Goal: Task Accomplishment & Management: Manage account settings

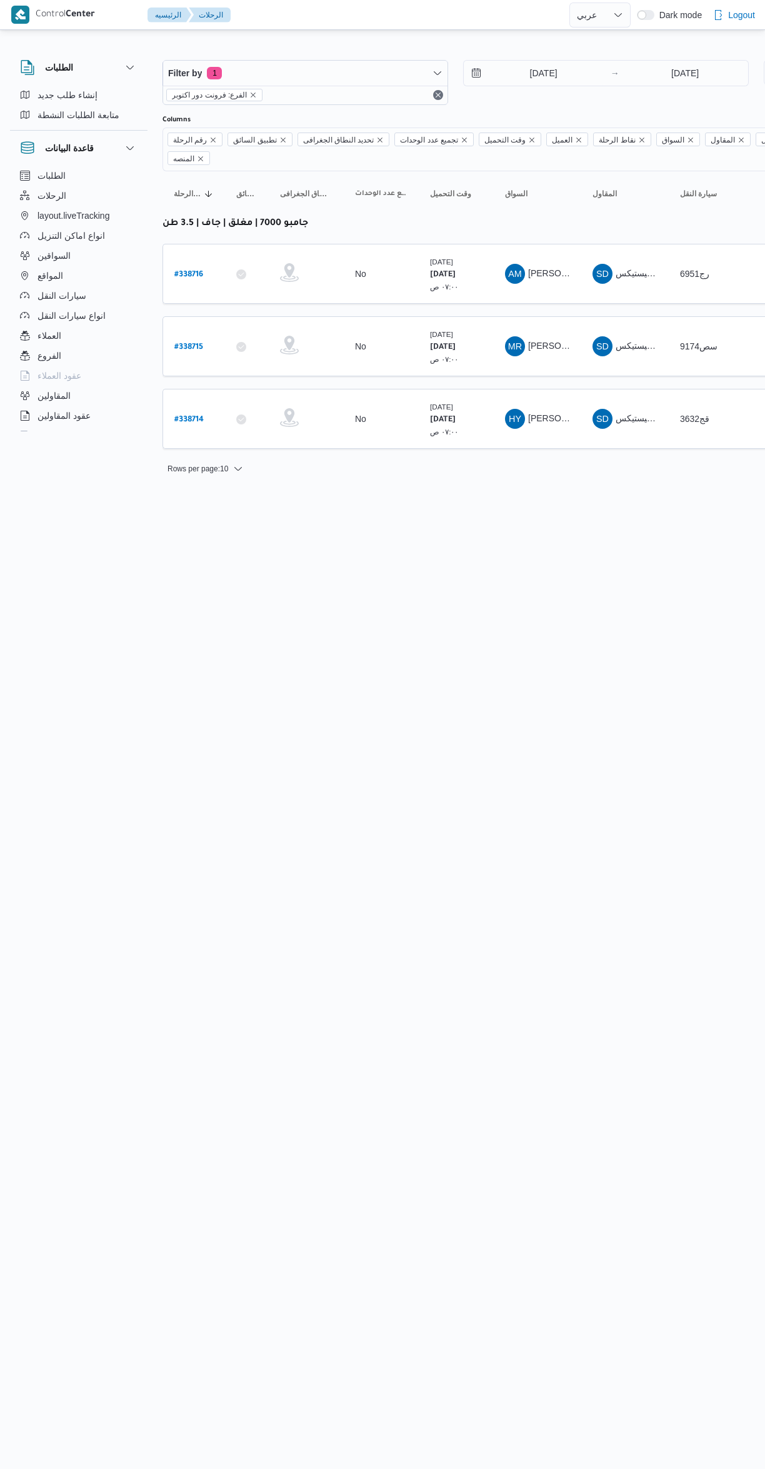
select select "ar"
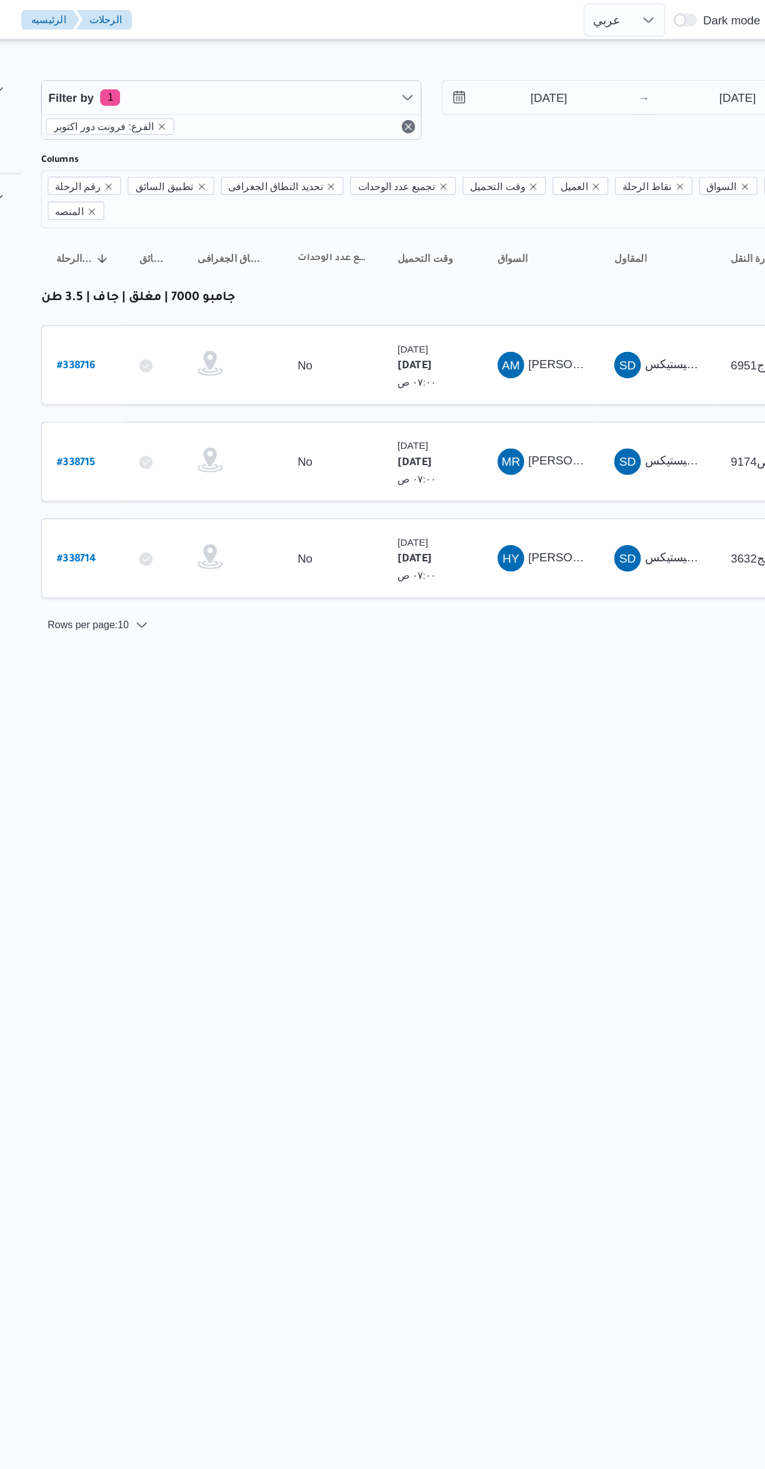
click at [194, 271] on b "# 338716" at bounding box center [188, 275] width 29 height 9
select select "ar"
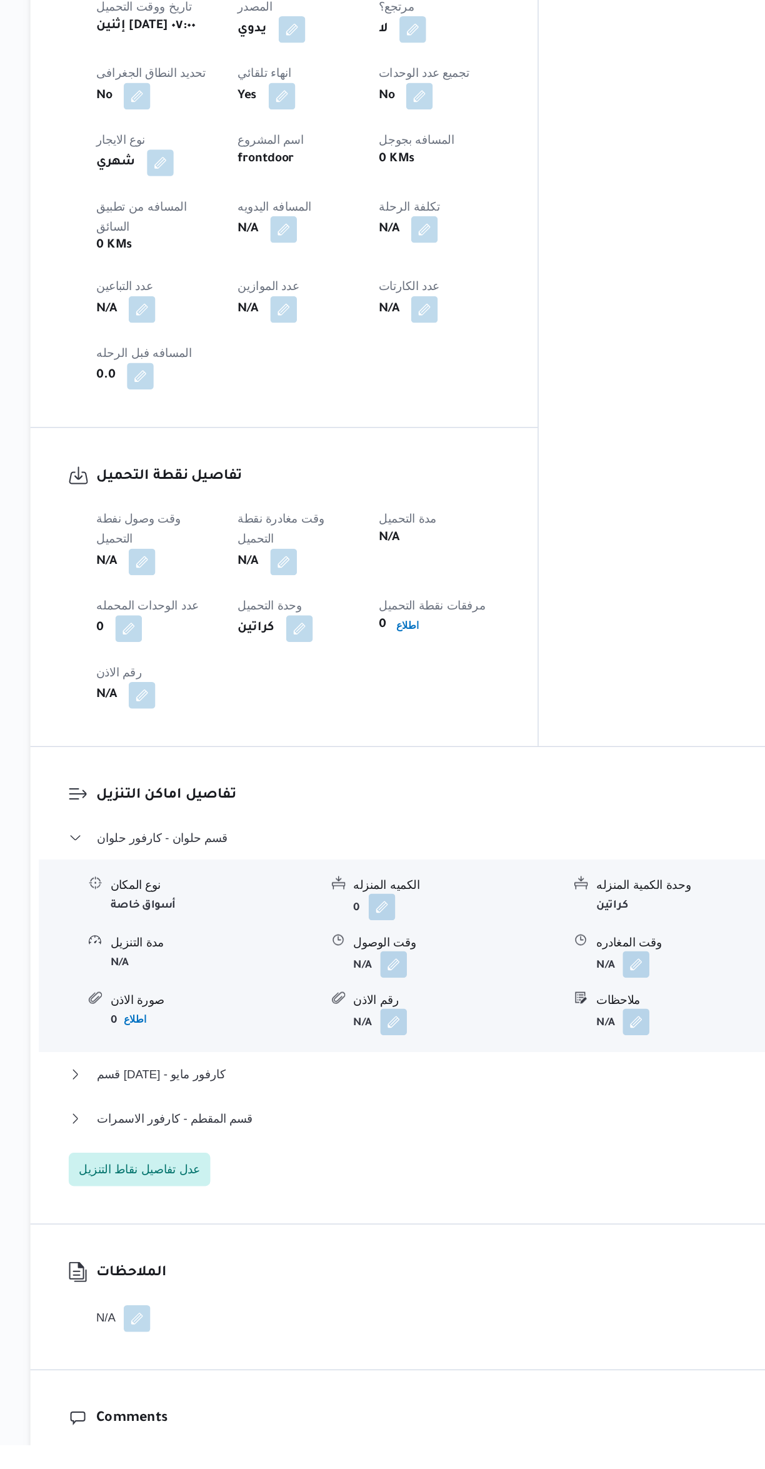
scroll to position [291, 0]
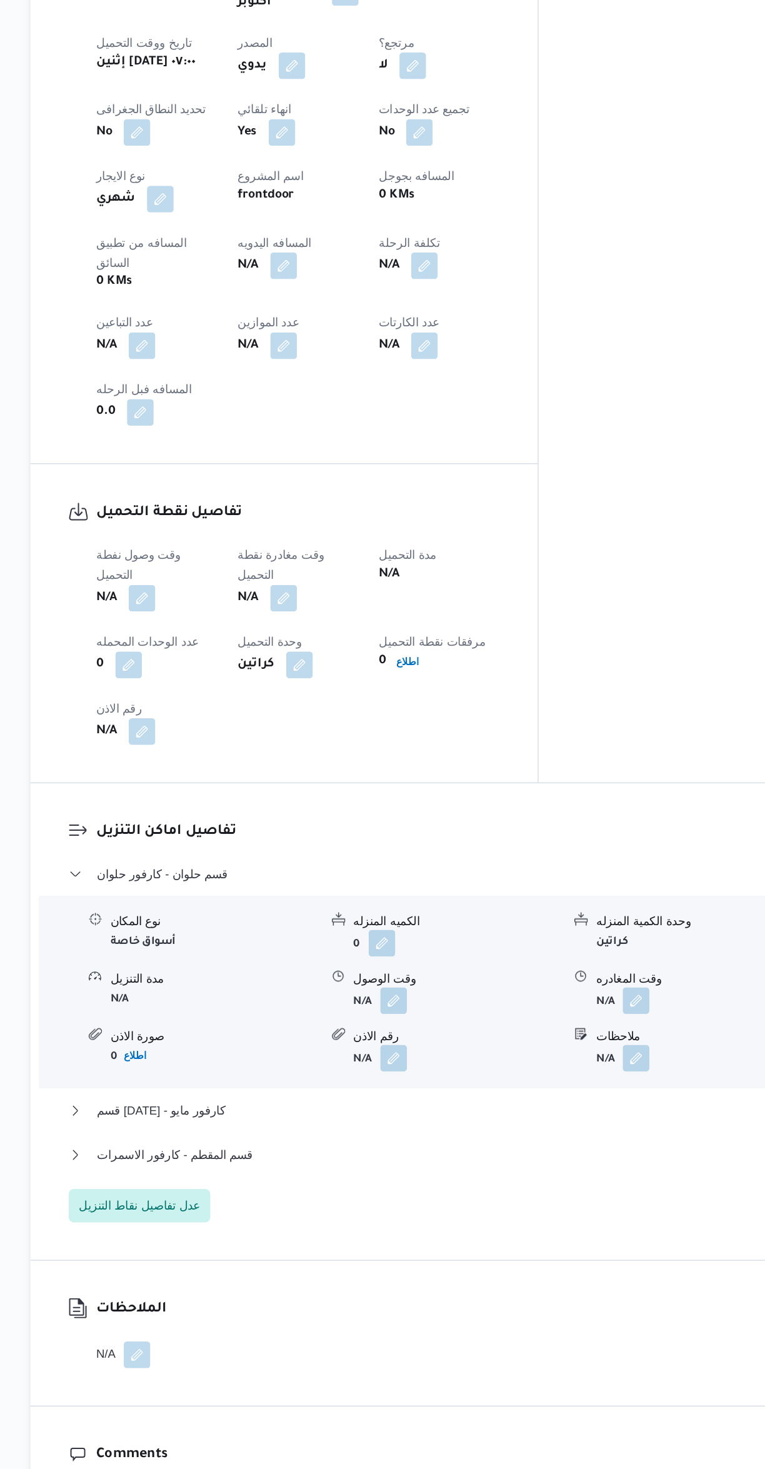
click at [243, 797] on button "button" at bounding box center [246, 807] width 20 height 20
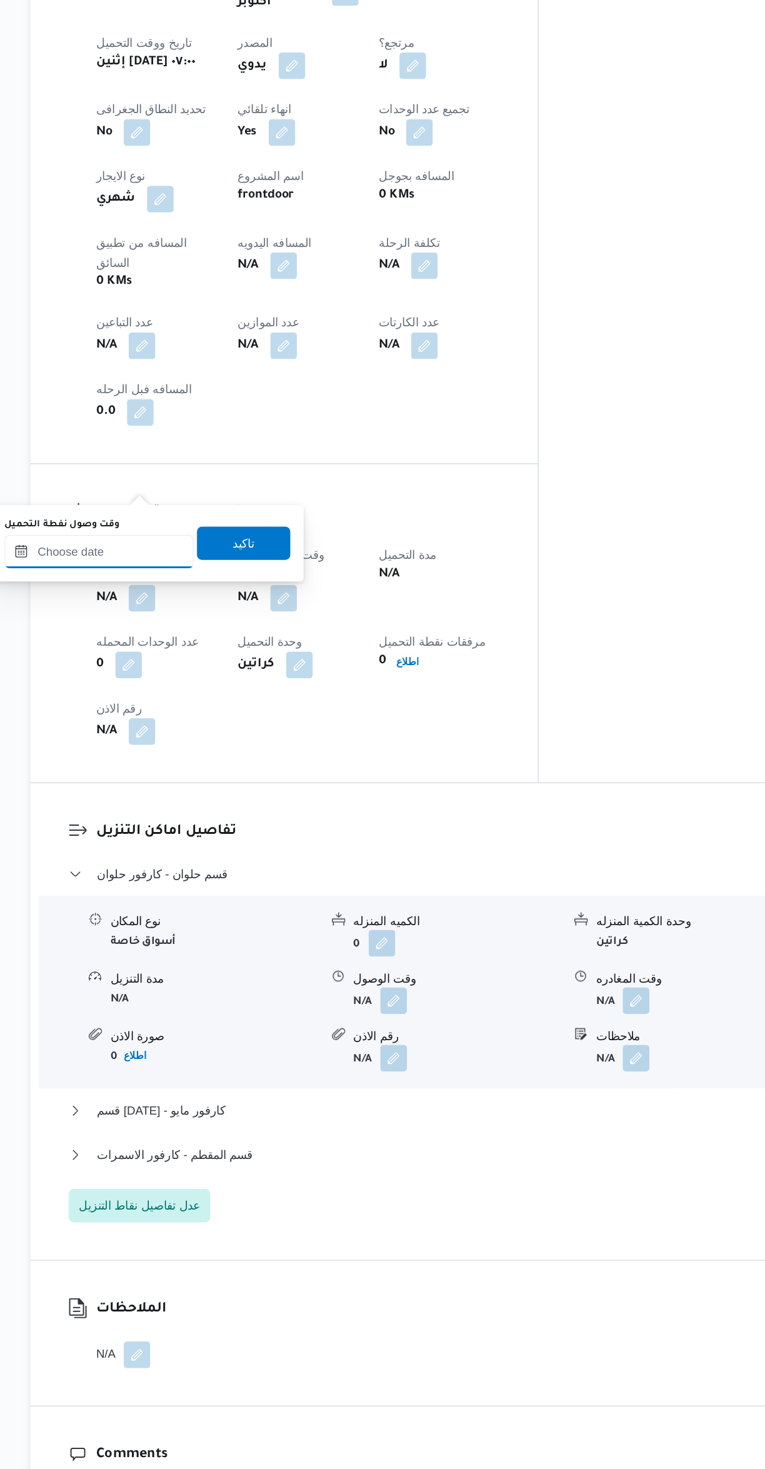
click at [223, 774] on input "وقت وصول نفطة التحميل" at bounding box center [214, 772] width 142 height 25
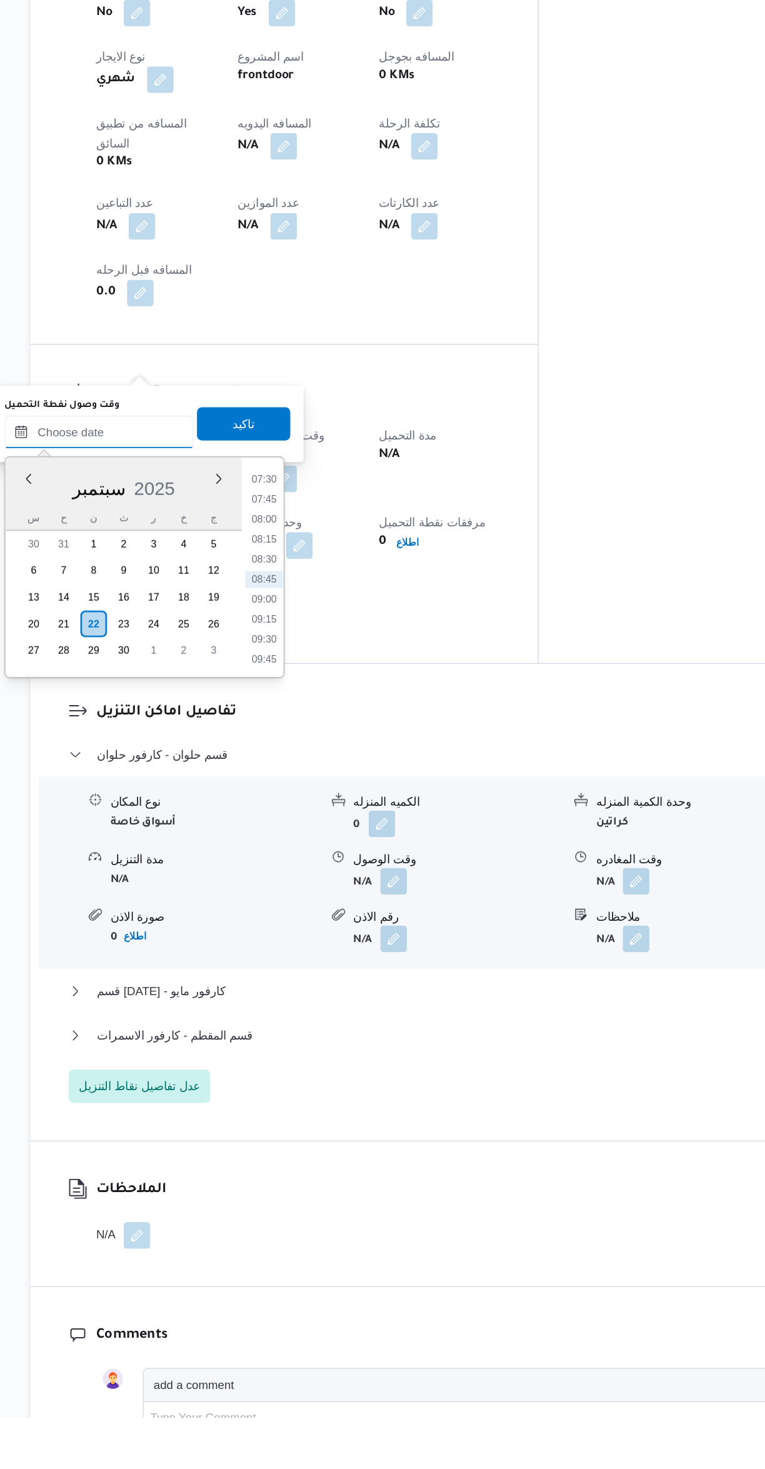
scroll to position [0, 0]
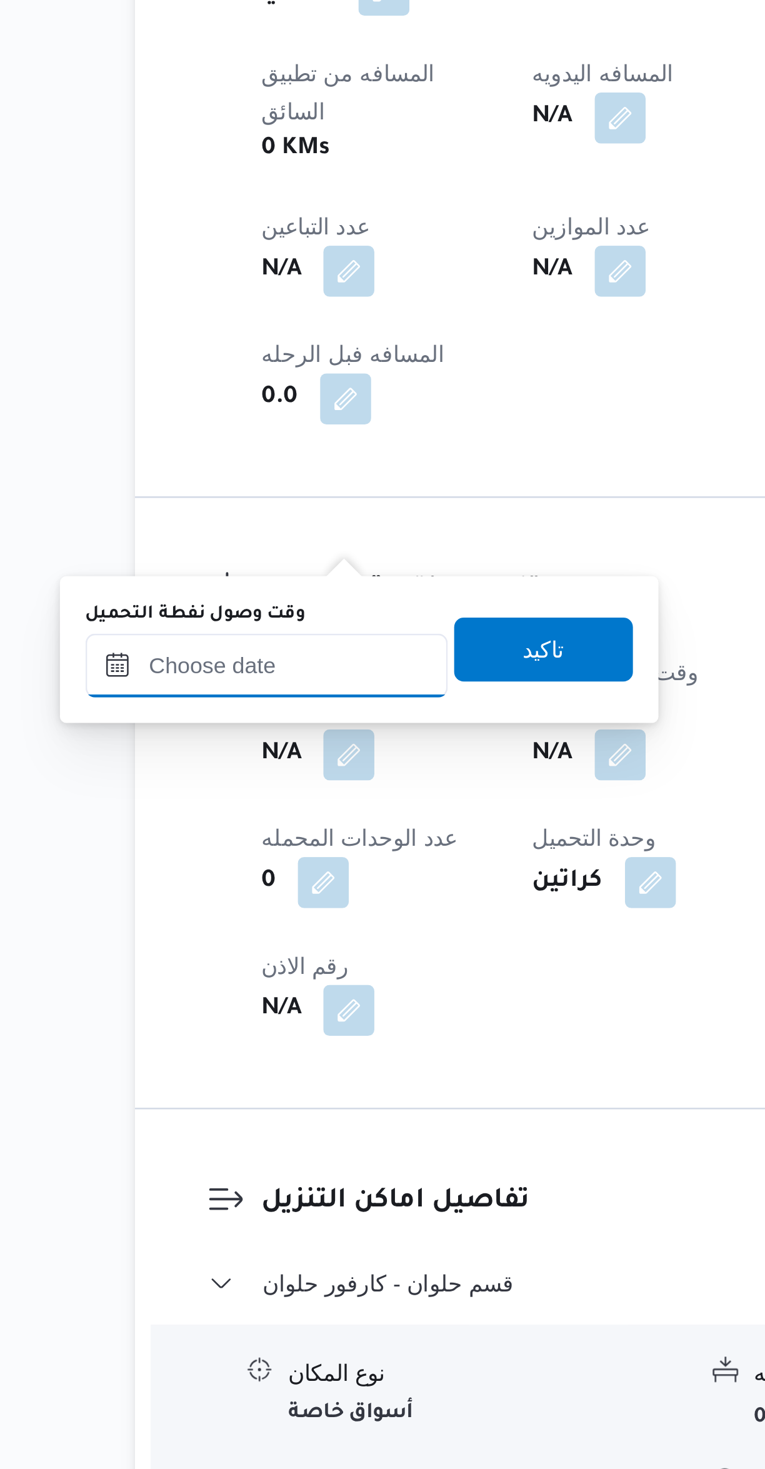
click at [213, 1063] on input "وقت وصول نفطة التحميل" at bounding box center [214, 1063] width 142 height 25
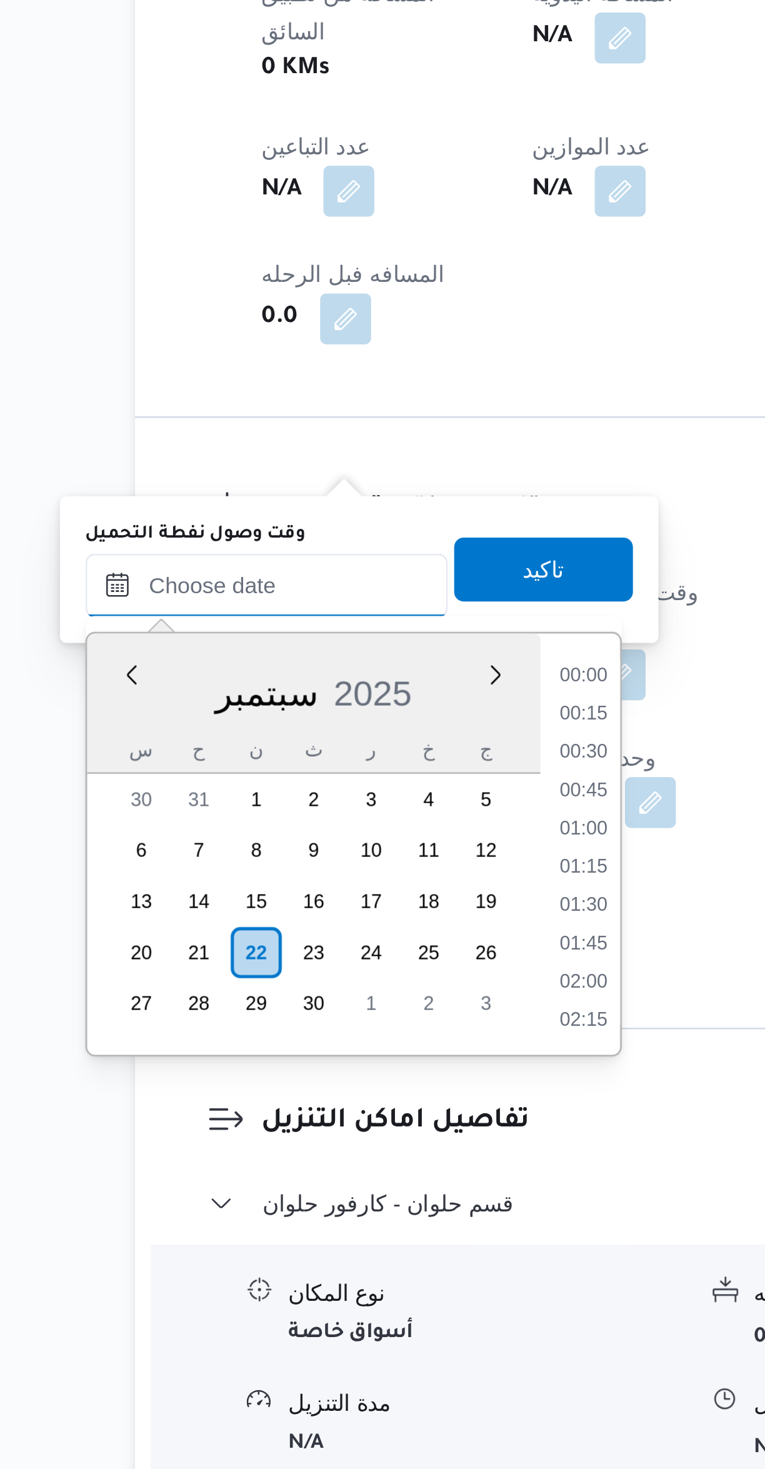
scroll to position [450, 0]
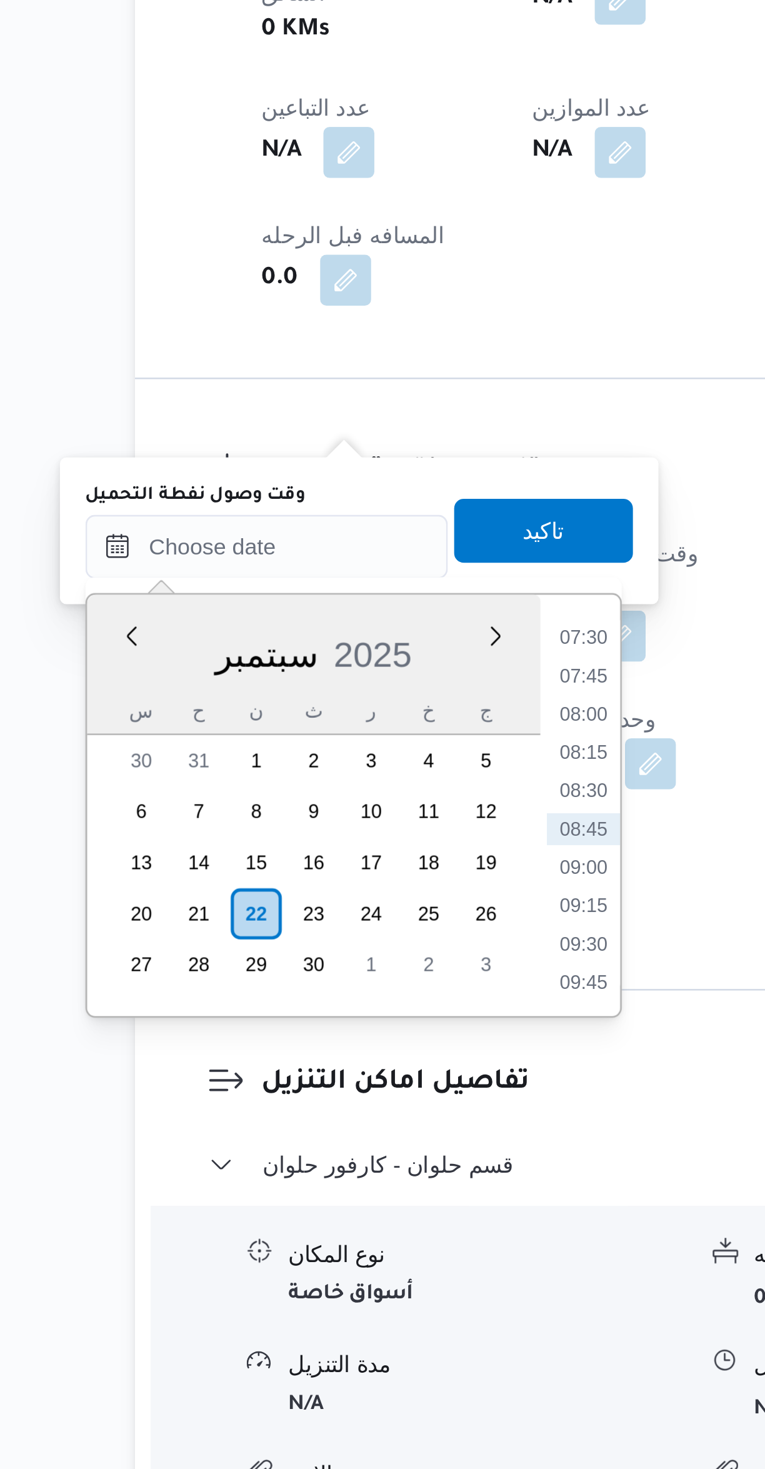
click at [330, 1100] on li "07:30" at bounding box center [338, 1099] width 29 height 13
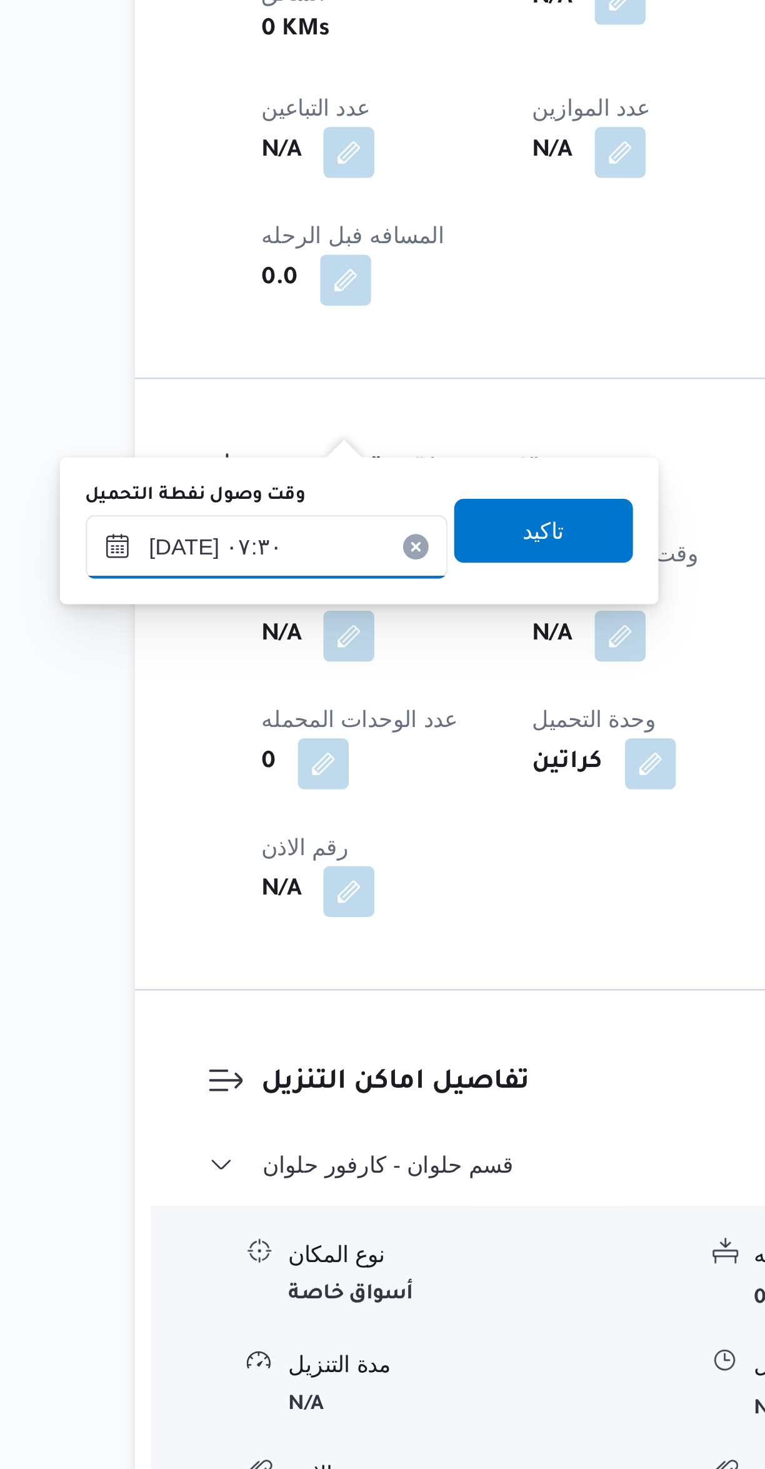
click at [206, 1060] on input "٢٢/٠٩/٢٠٢٥ ٠٧:٣٠" at bounding box center [214, 1063] width 142 height 25
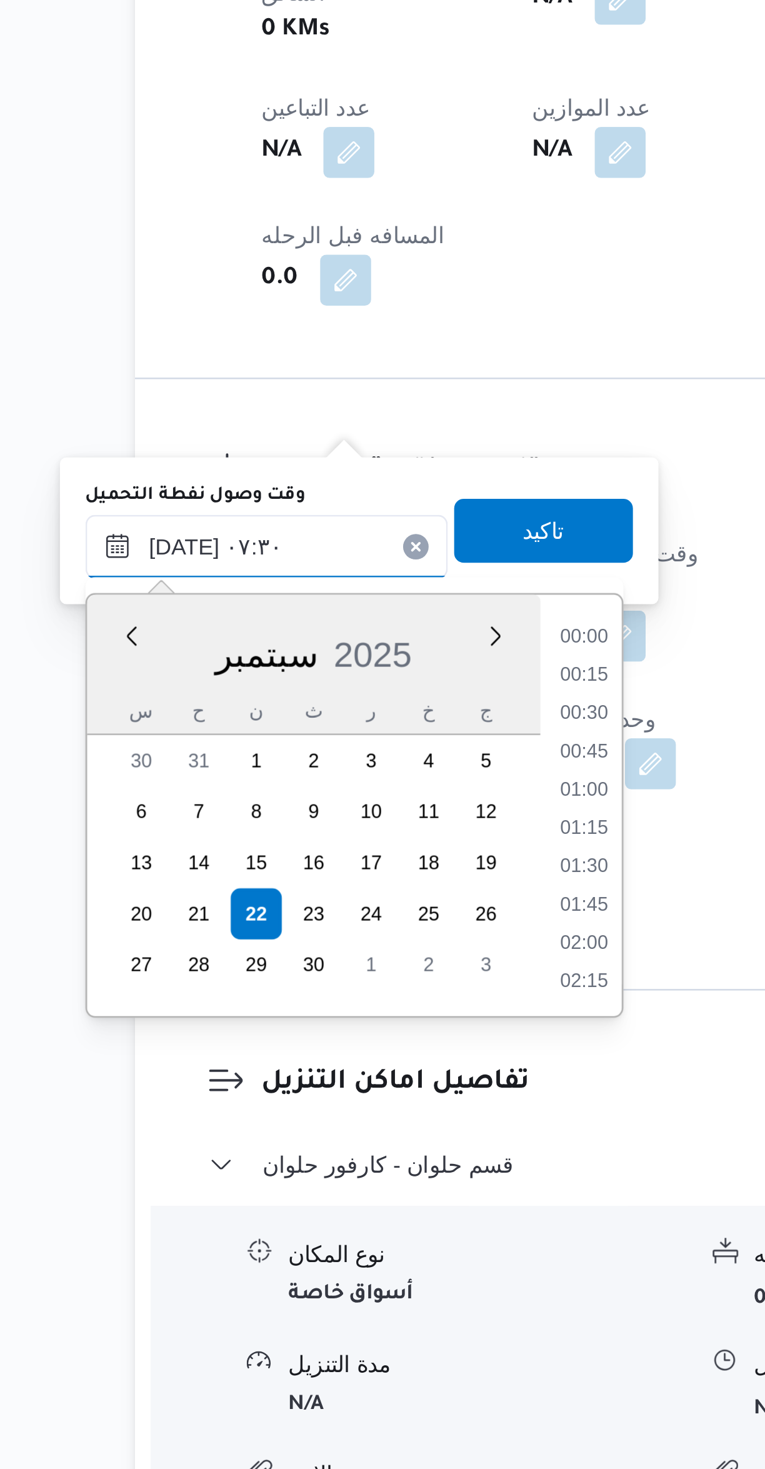
scroll to position [375, 0]
click at [340, 1101] on li "06:15" at bounding box center [338, 1099] width 29 height 13
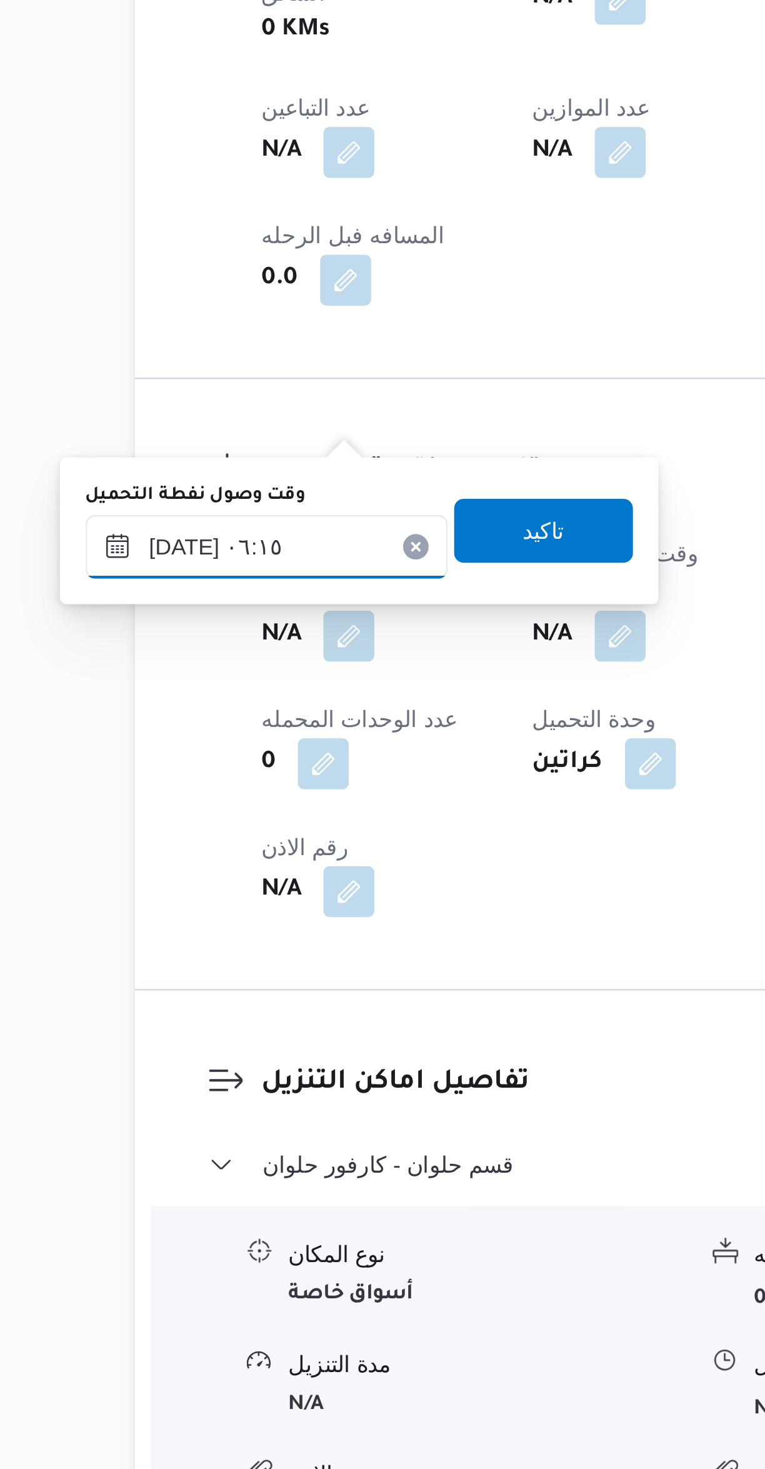
click at [206, 1065] on input "٢٢/٠٩/٢٠٢٥ ٠٦:١٥" at bounding box center [214, 1063] width 142 height 25
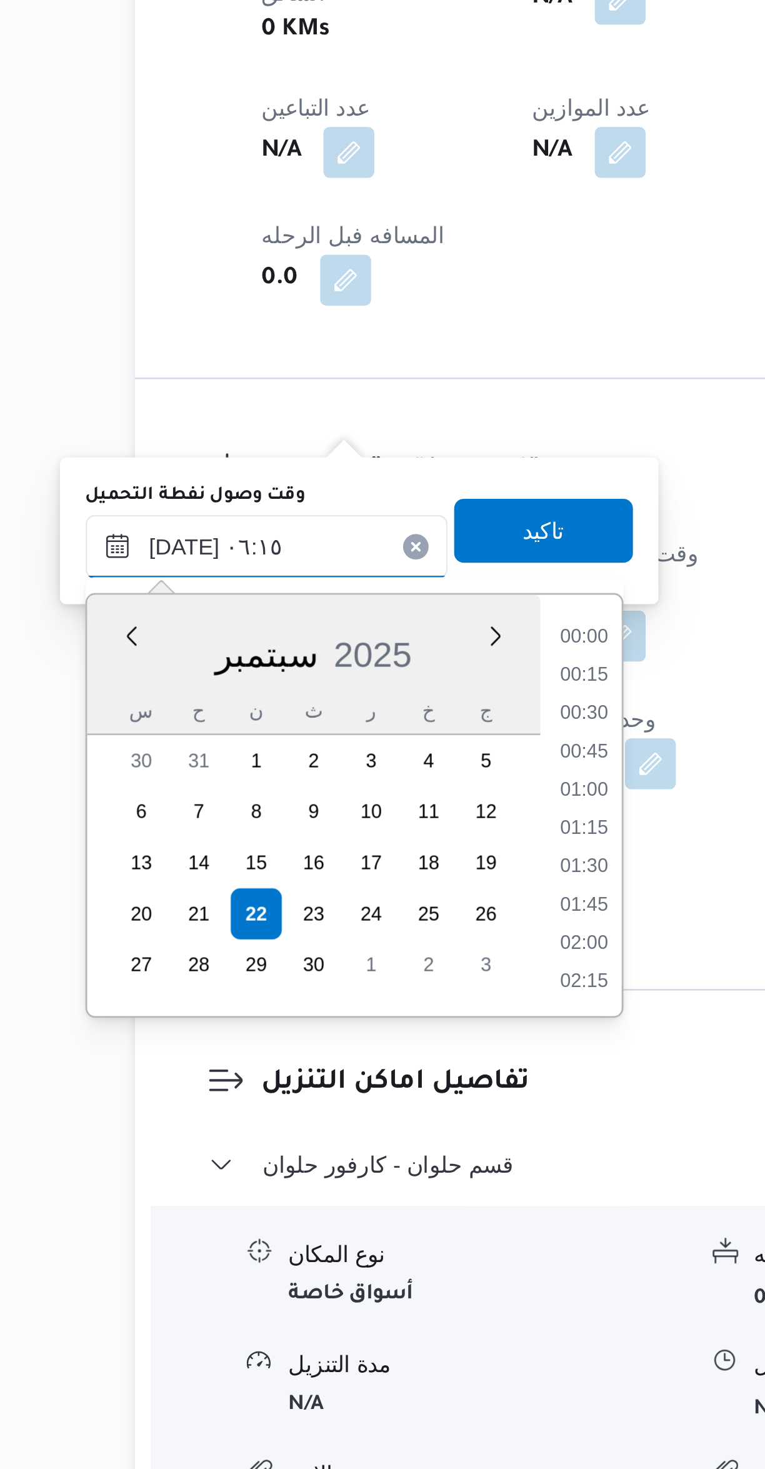
scroll to position [300, 0]
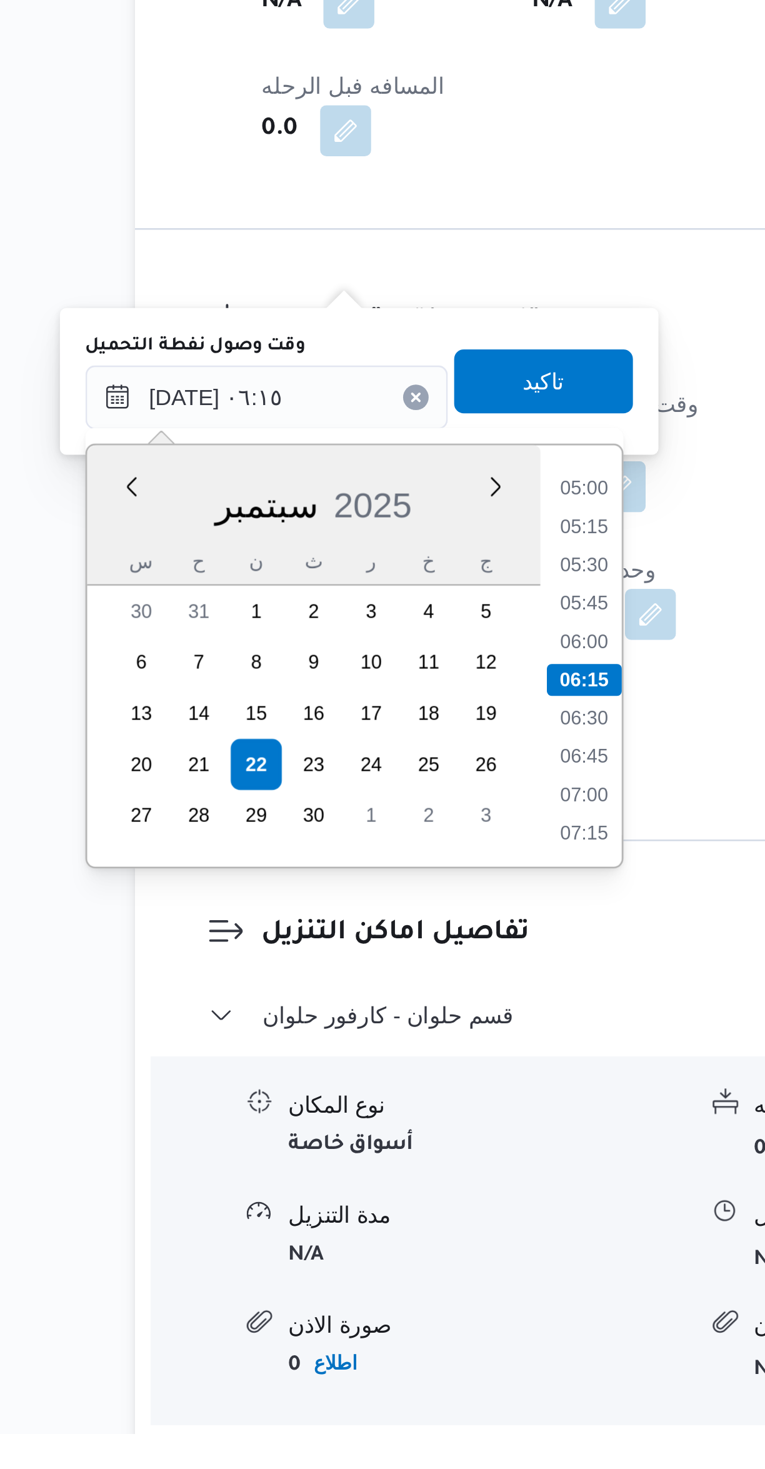
click at [338, 1159] on li "06:00" at bounding box center [338, 1159] width 29 height 13
type input "٢٢/٠٩/٢٠٢٥ ٠٦:٠٠"
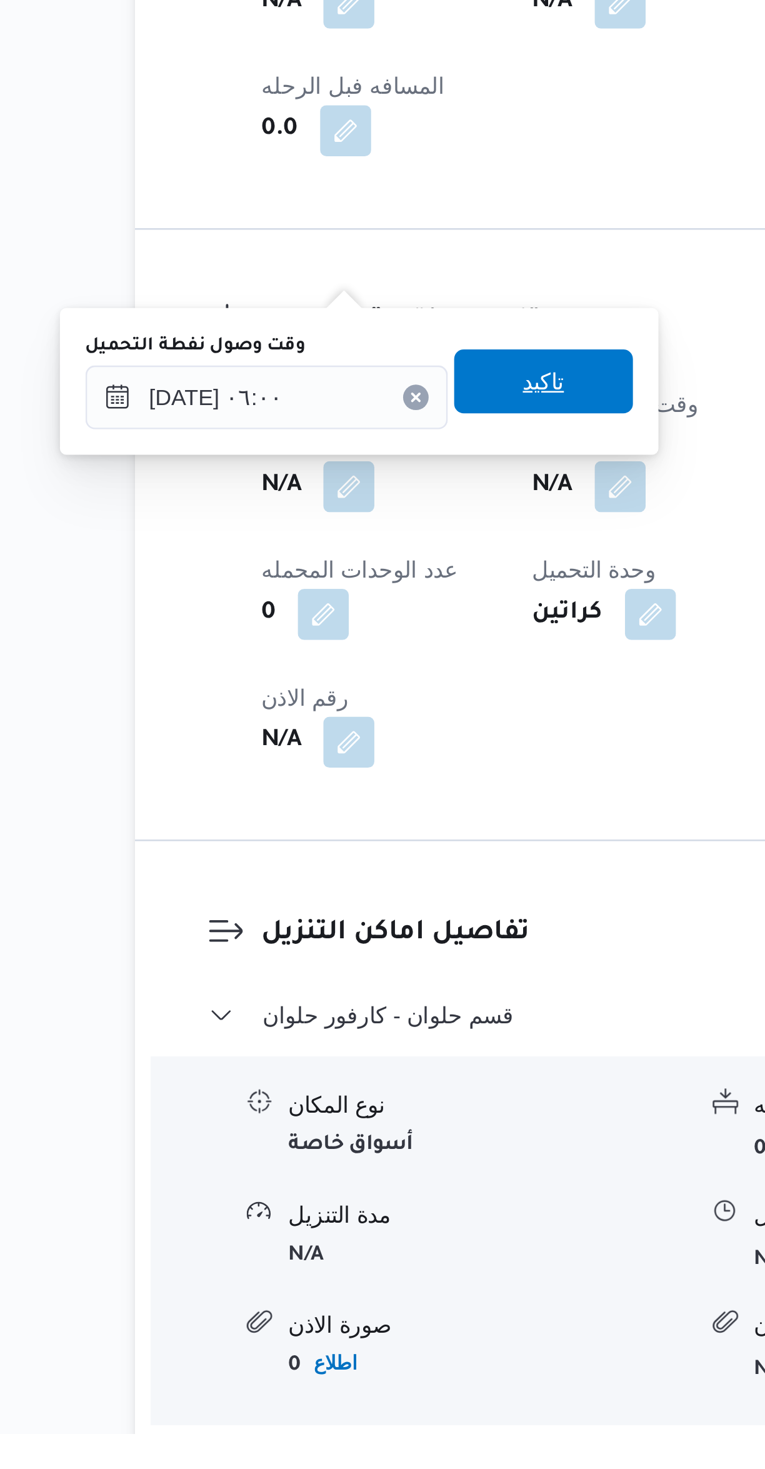
click at [330, 1057] on span "تاكيد" at bounding box center [323, 1057] width 70 height 25
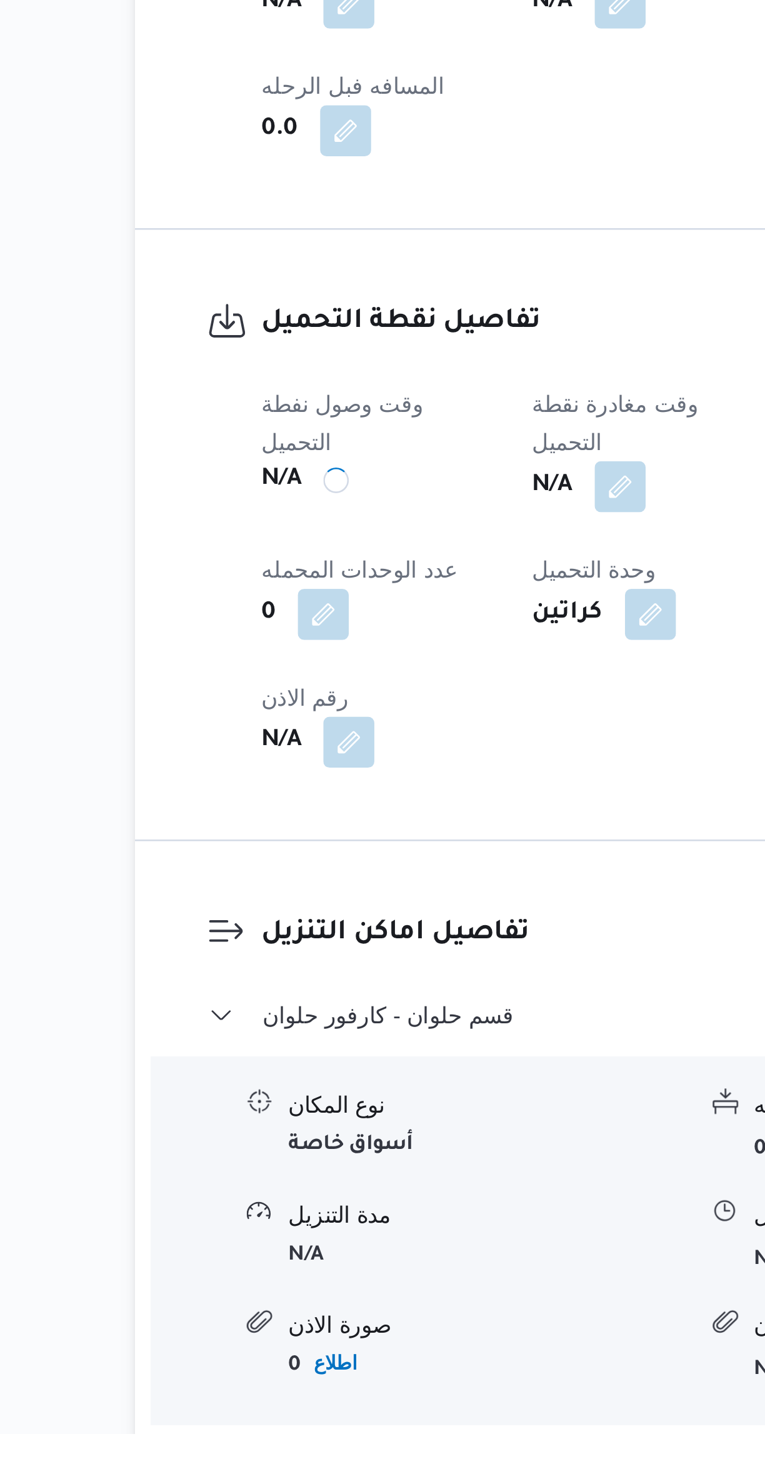
scroll to position [0, 0]
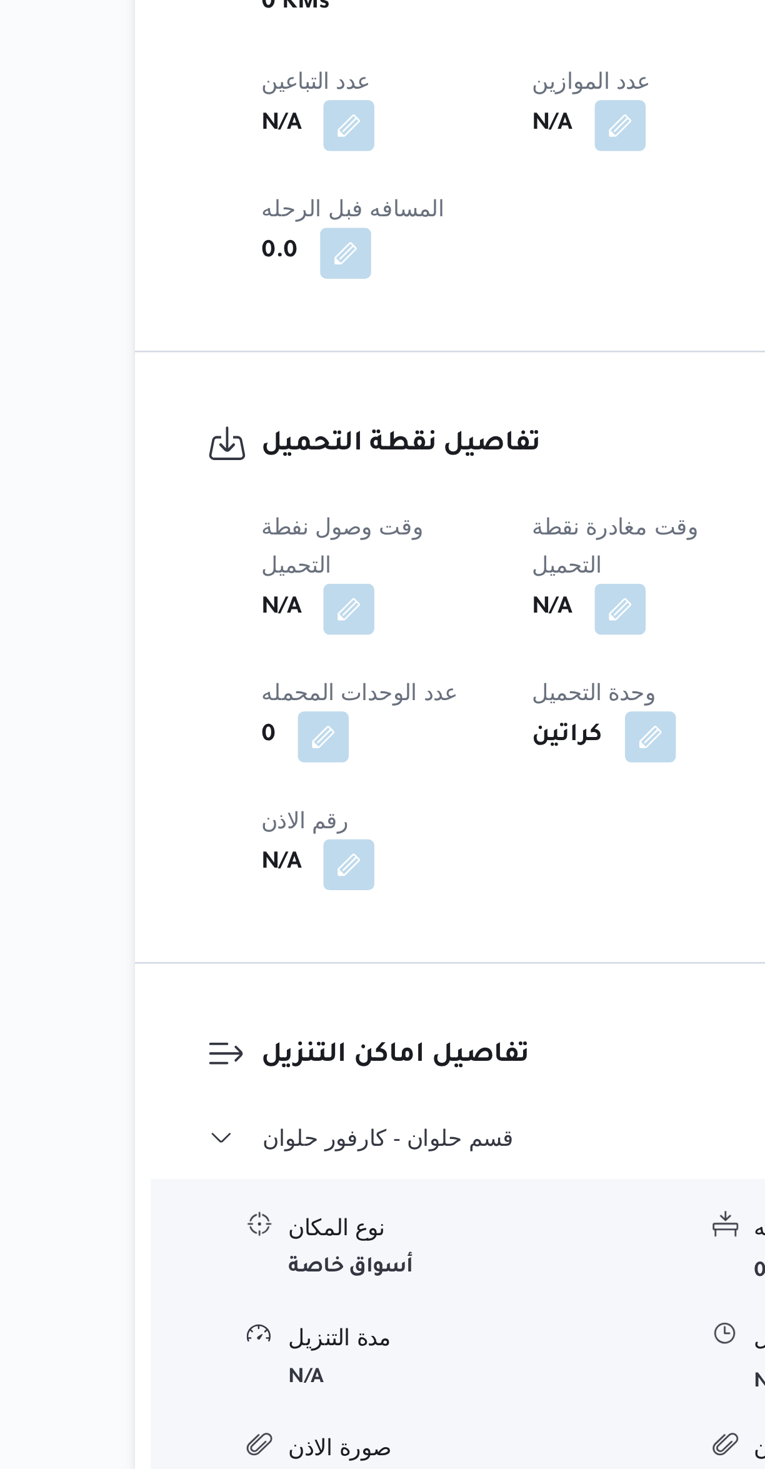
click at [363, 1089] on button "button" at bounding box center [353, 1099] width 20 height 20
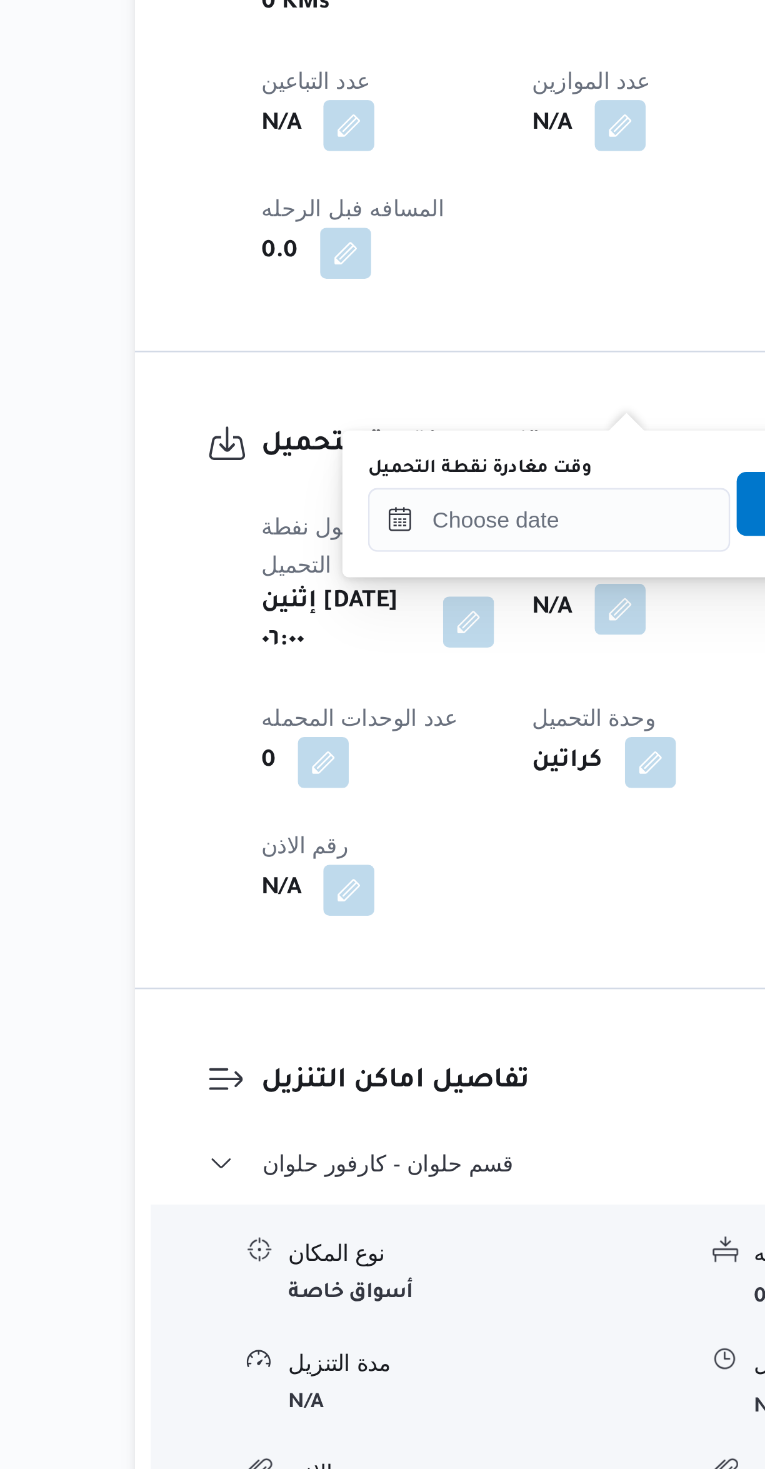
click at [333, 1044] on label "وقت مغادرة نقطة التحميل" at bounding box center [298, 1044] width 88 height 10
click at [333, 1051] on input "وقت مغادرة نقطة التحميل" at bounding box center [325, 1063] width 142 height 25
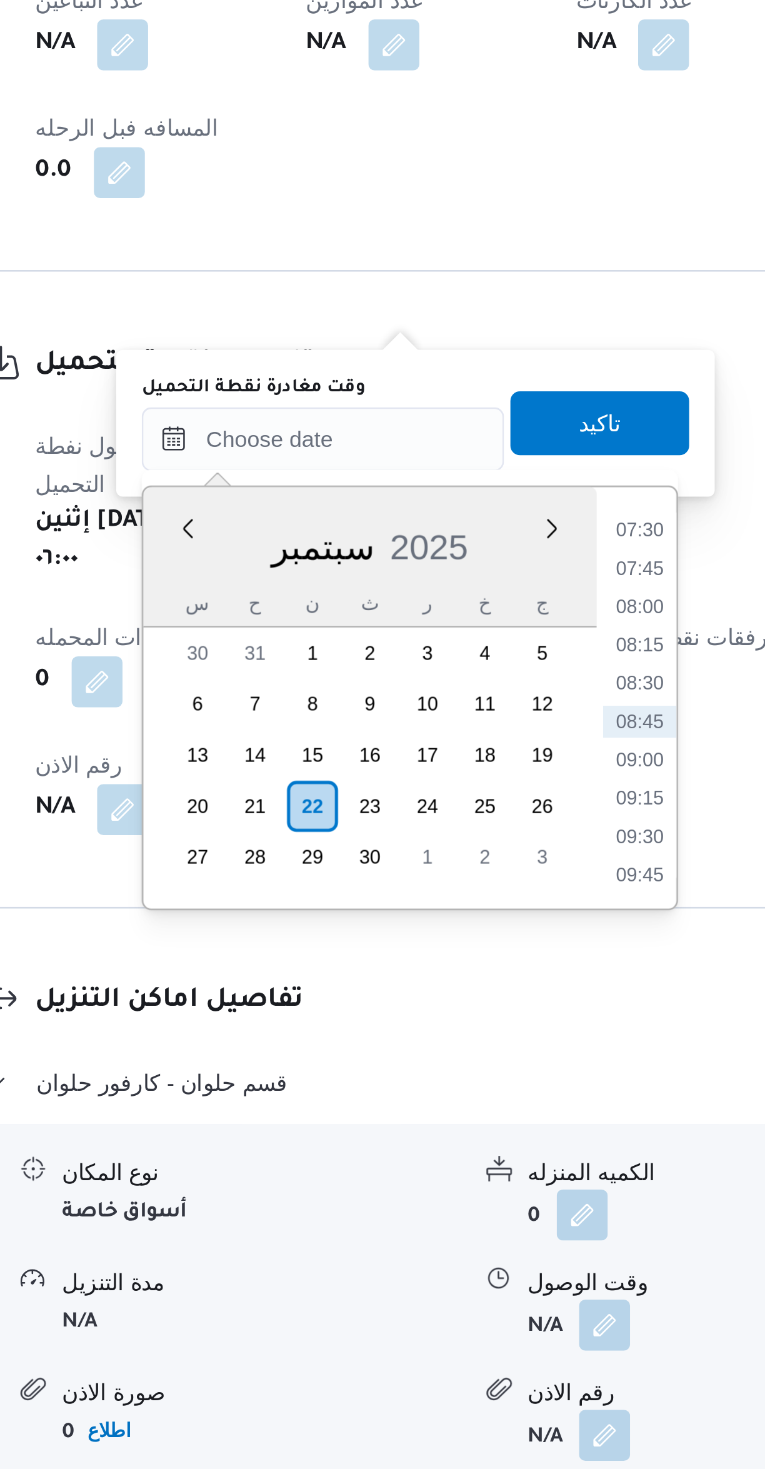
click at [443, 1100] on li "07:30" at bounding box center [449, 1099] width 29 height 13
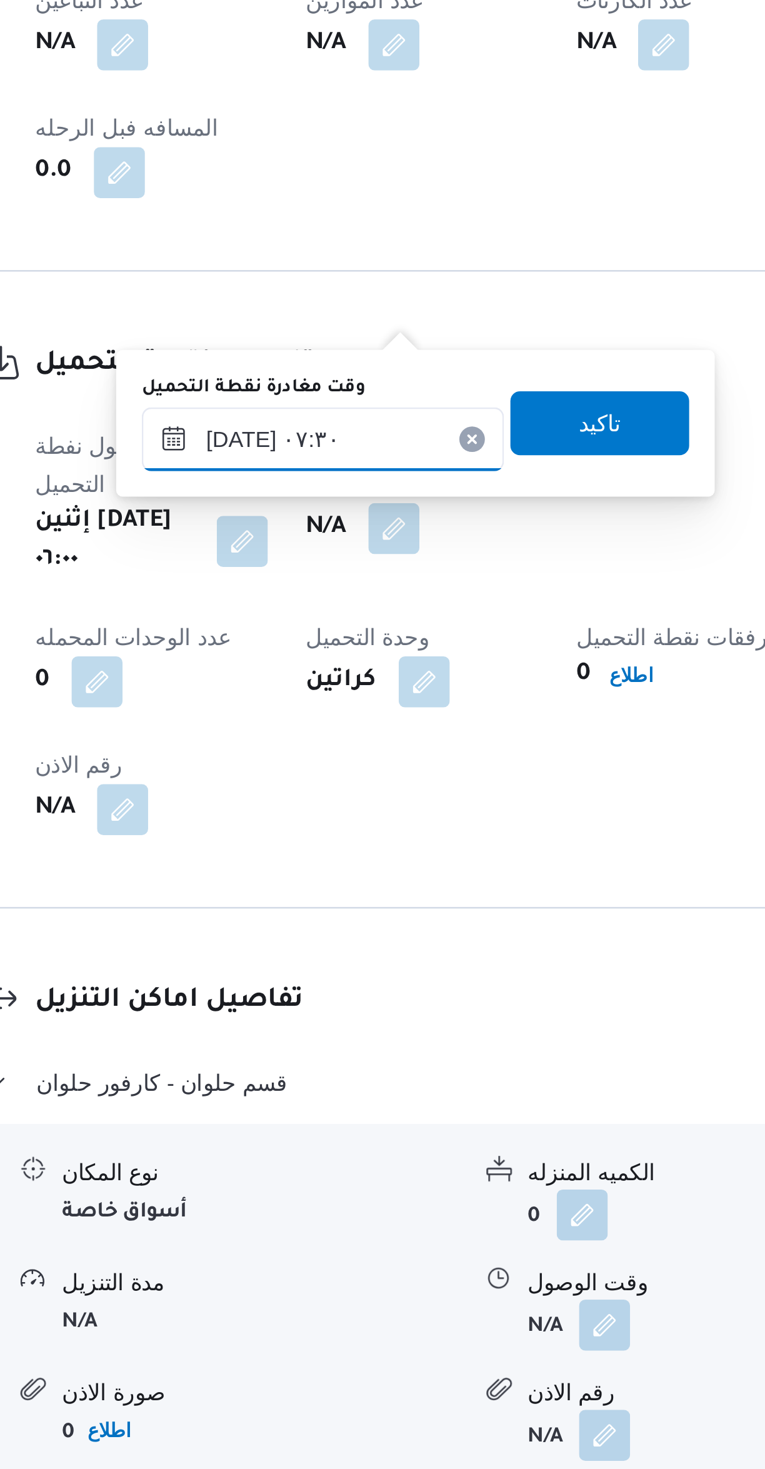
click at [307, 1060] on input "٢٢/٠٩/٢٠٢٥ ٠٧:٣٠" at bounding box center [325, 1063] width 142 height 25
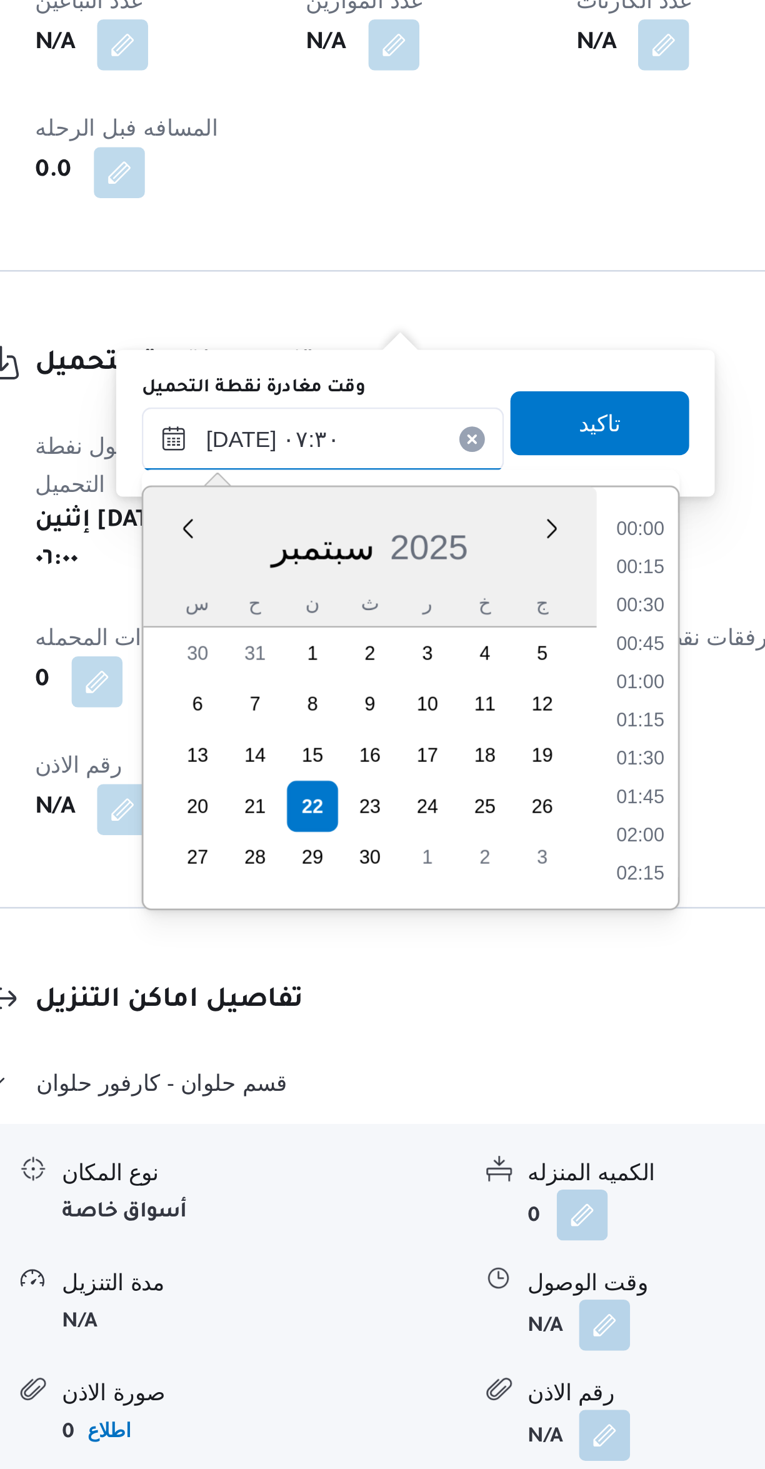
scroll to position [375, 0]
click at [451, 1142] on li "07:00" at bounding box center [449, 1144] width 29 height 13
type input "٢٢/٠٩/٢٠٢٥ ٠٧:٠٠"
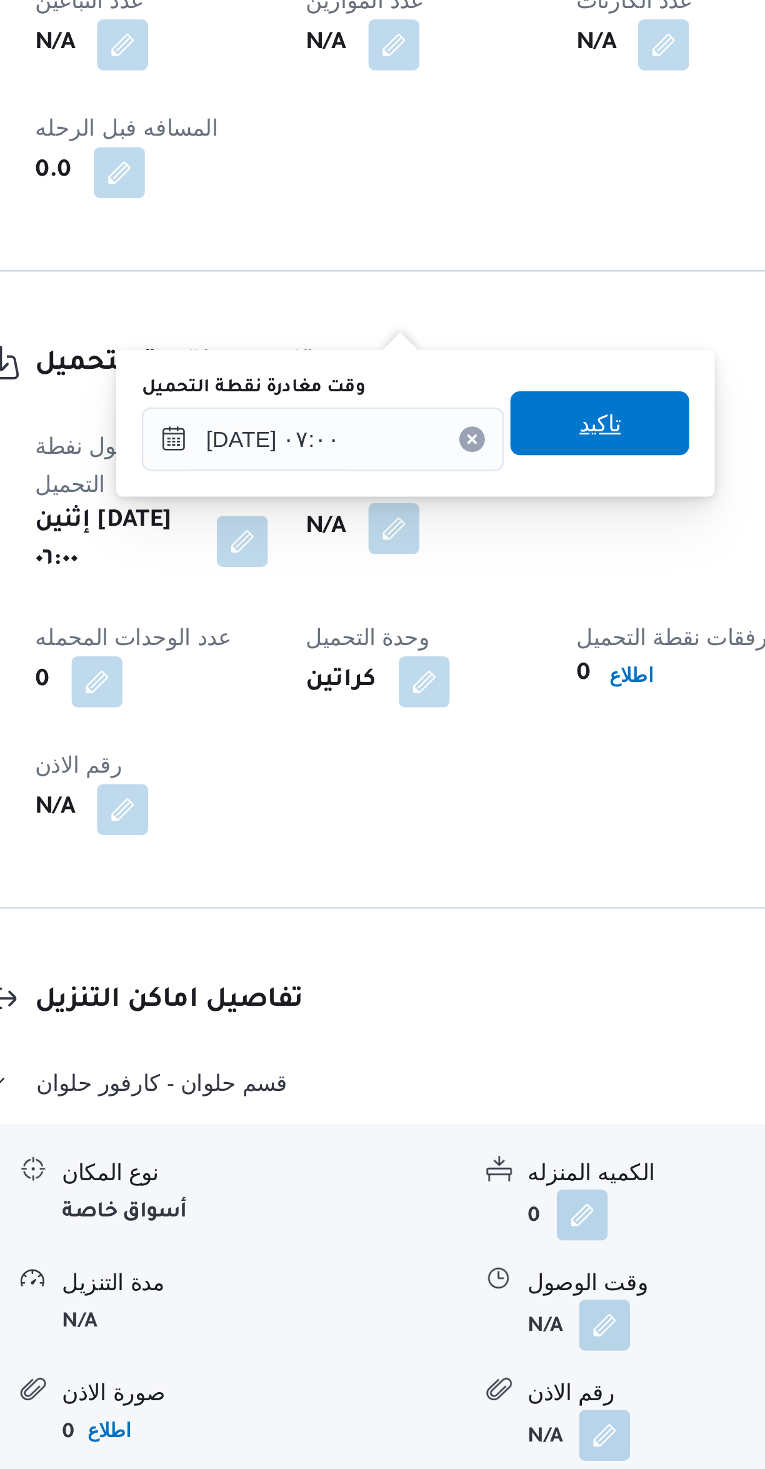
click at [436, 1057] on span "تاكيد" at bounding box center [433, 1057] width 70 height 25
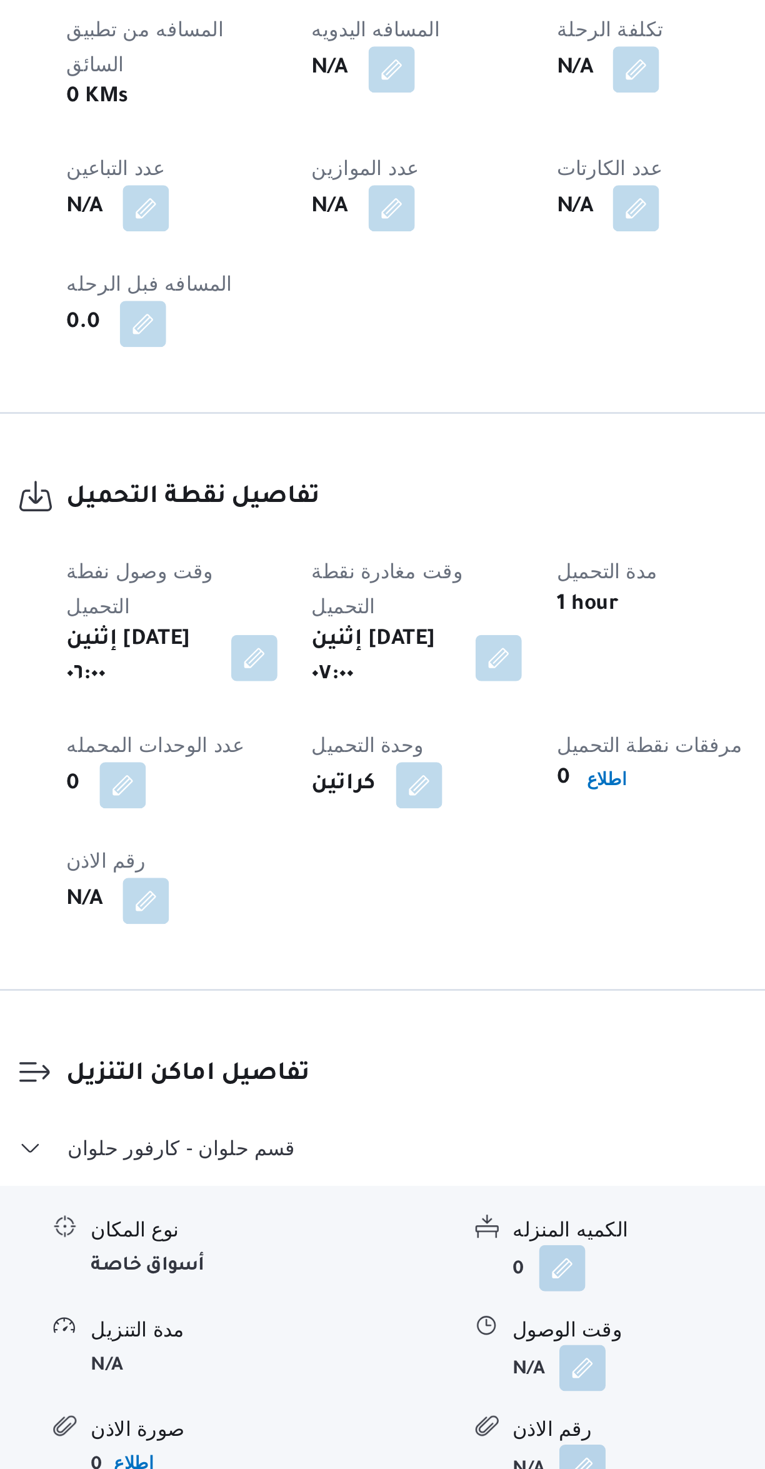
scroll to position [2, 0]
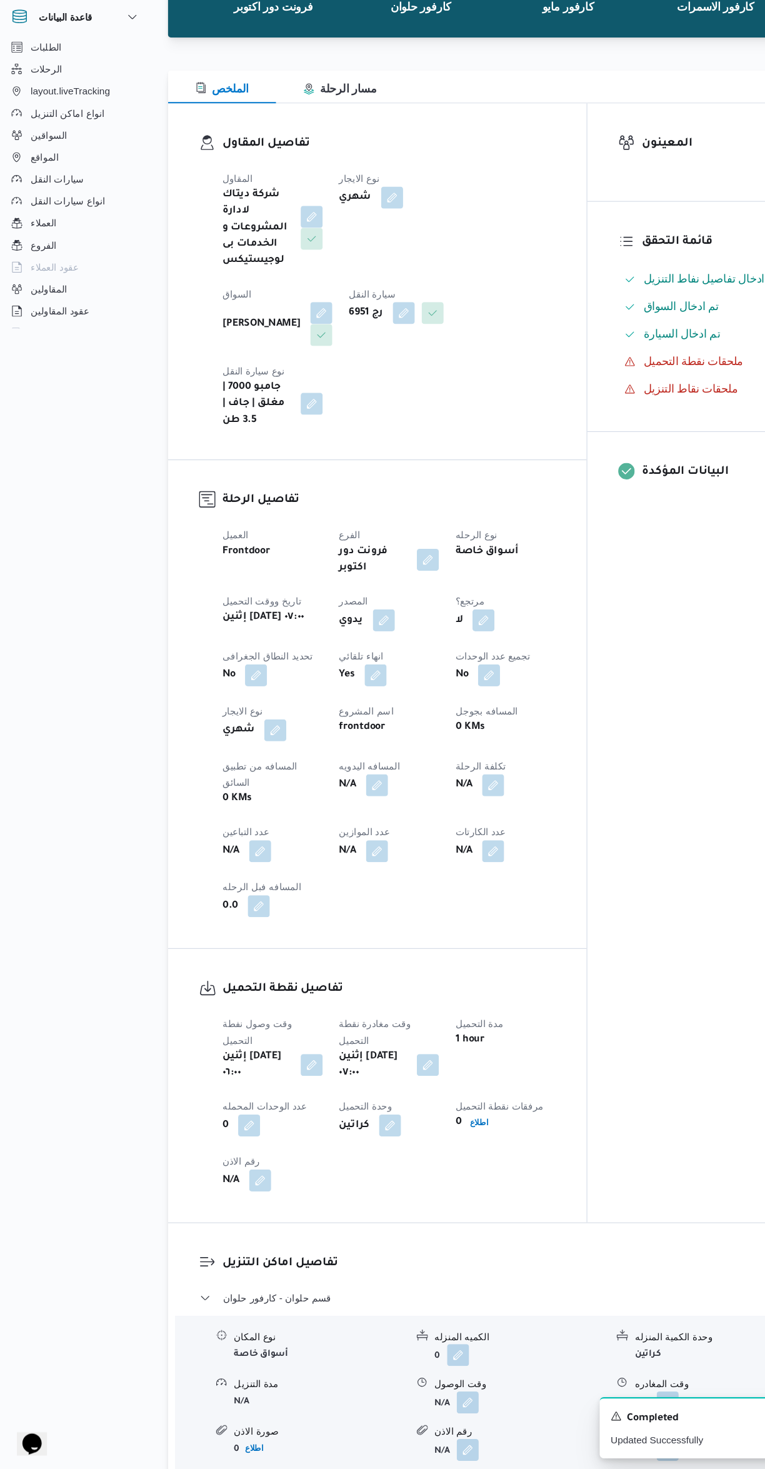
select select "ar"
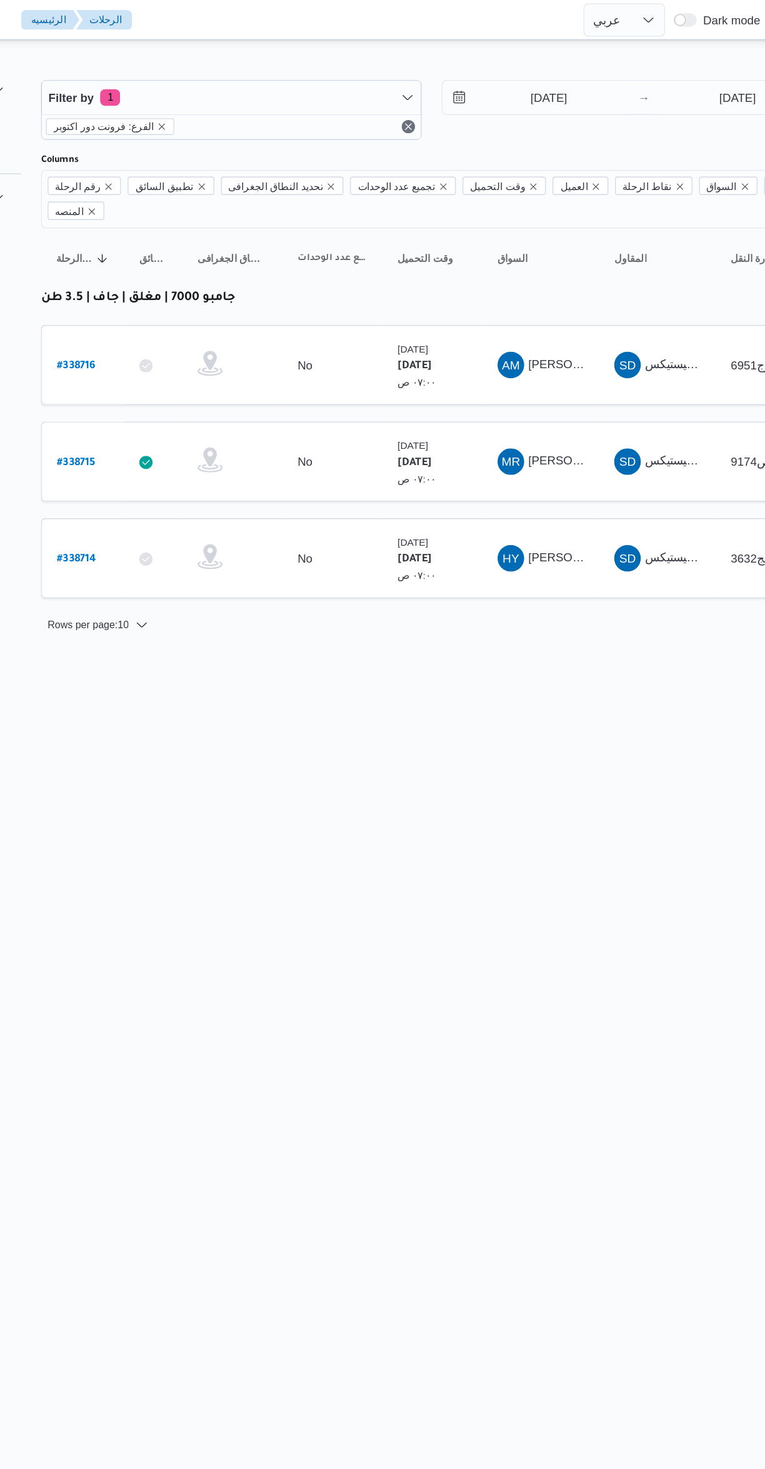
click at [192, 343] on b "# 338715" at bounding box center [188, 347] width 29 height 9
select select "ar"
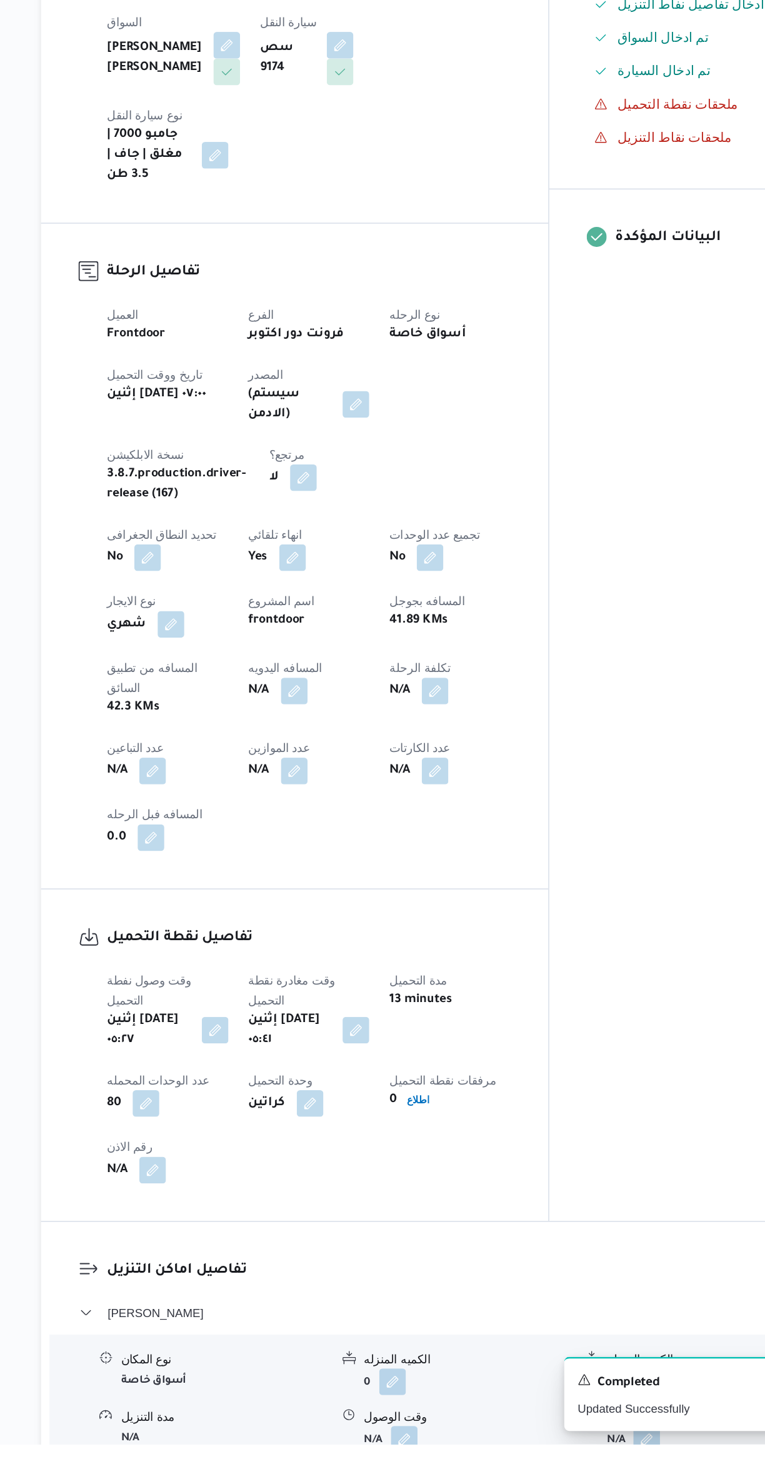
scroll to position [17, 0]
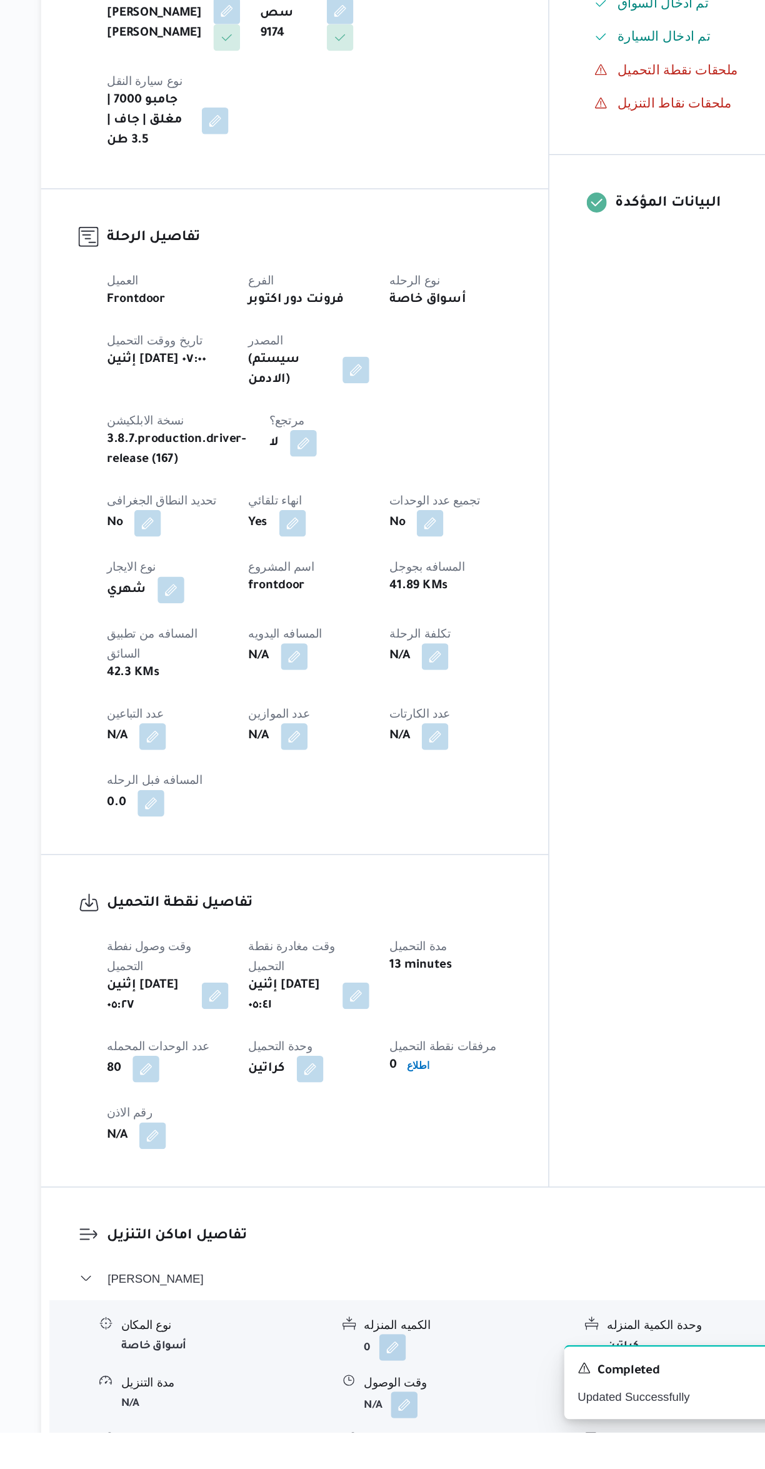
select select "ar"
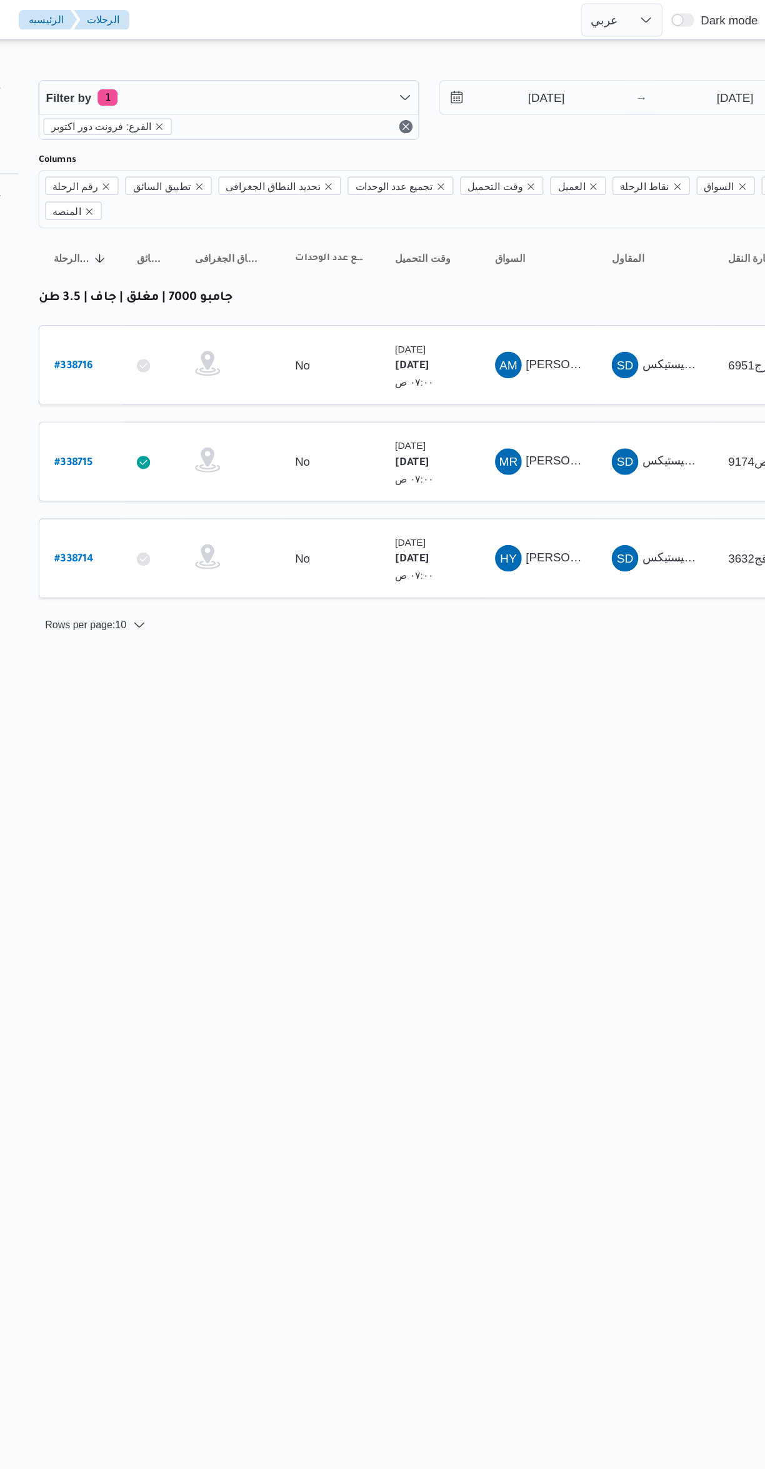
click at [191, 416] on b "# 338714" at bounding box center [188, 420] width 29 height 9
select select "ar"
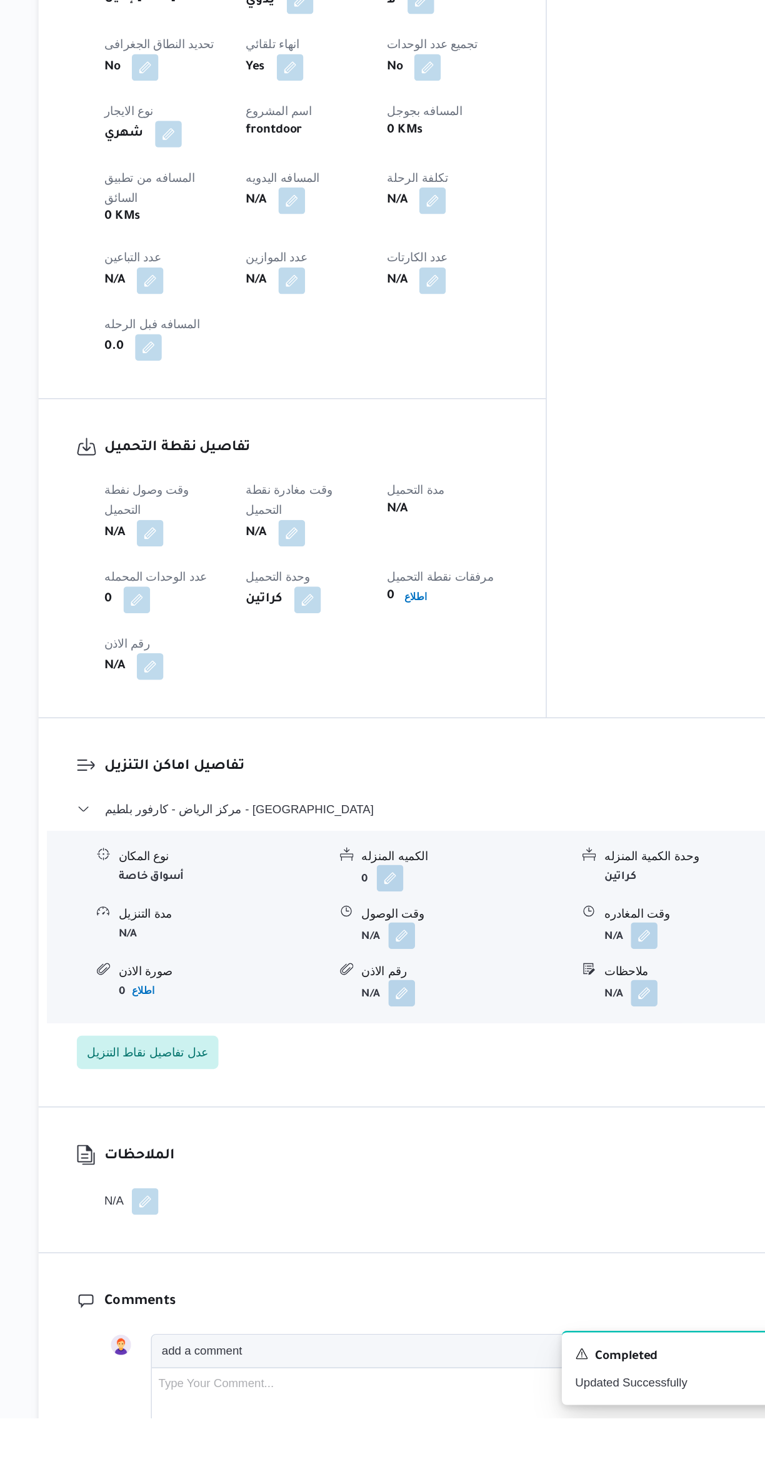
scroll to position [296, 0]
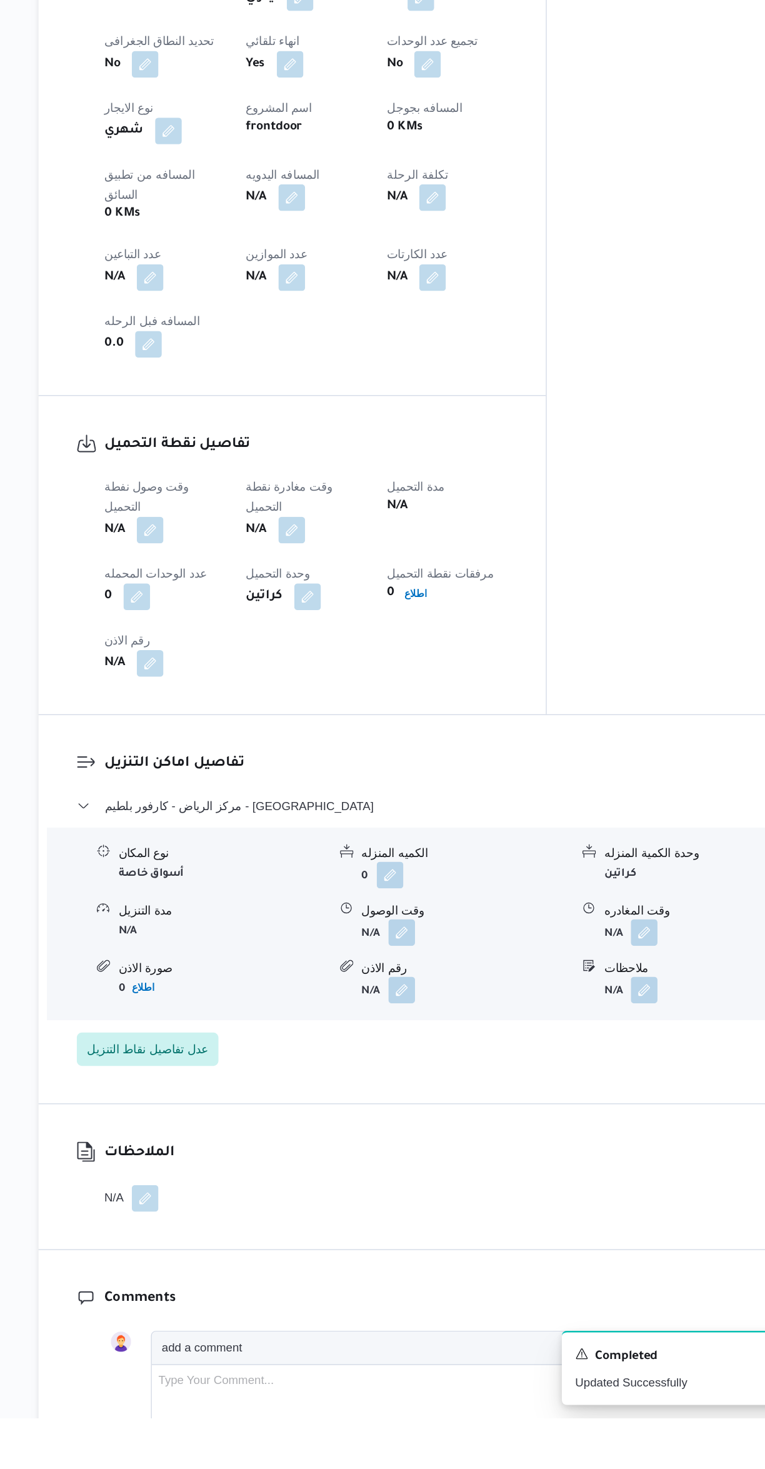
click at [253, 793] on button "button" at bounding box center [246, 803] width 20 height 20
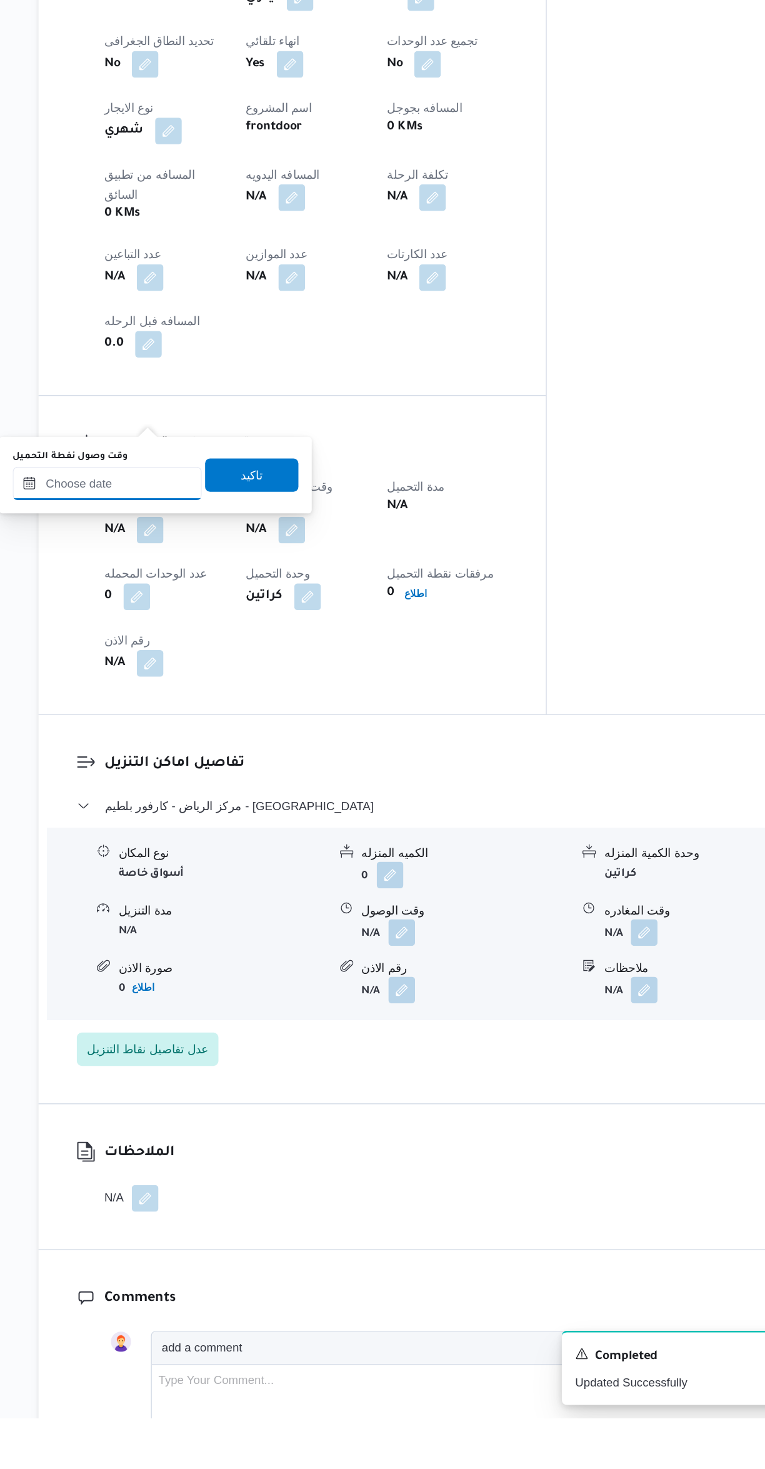
click at [223, 767] on input "وقت وصول نفطة التحميل" at bounding box center [214, 767] width 142 height 25
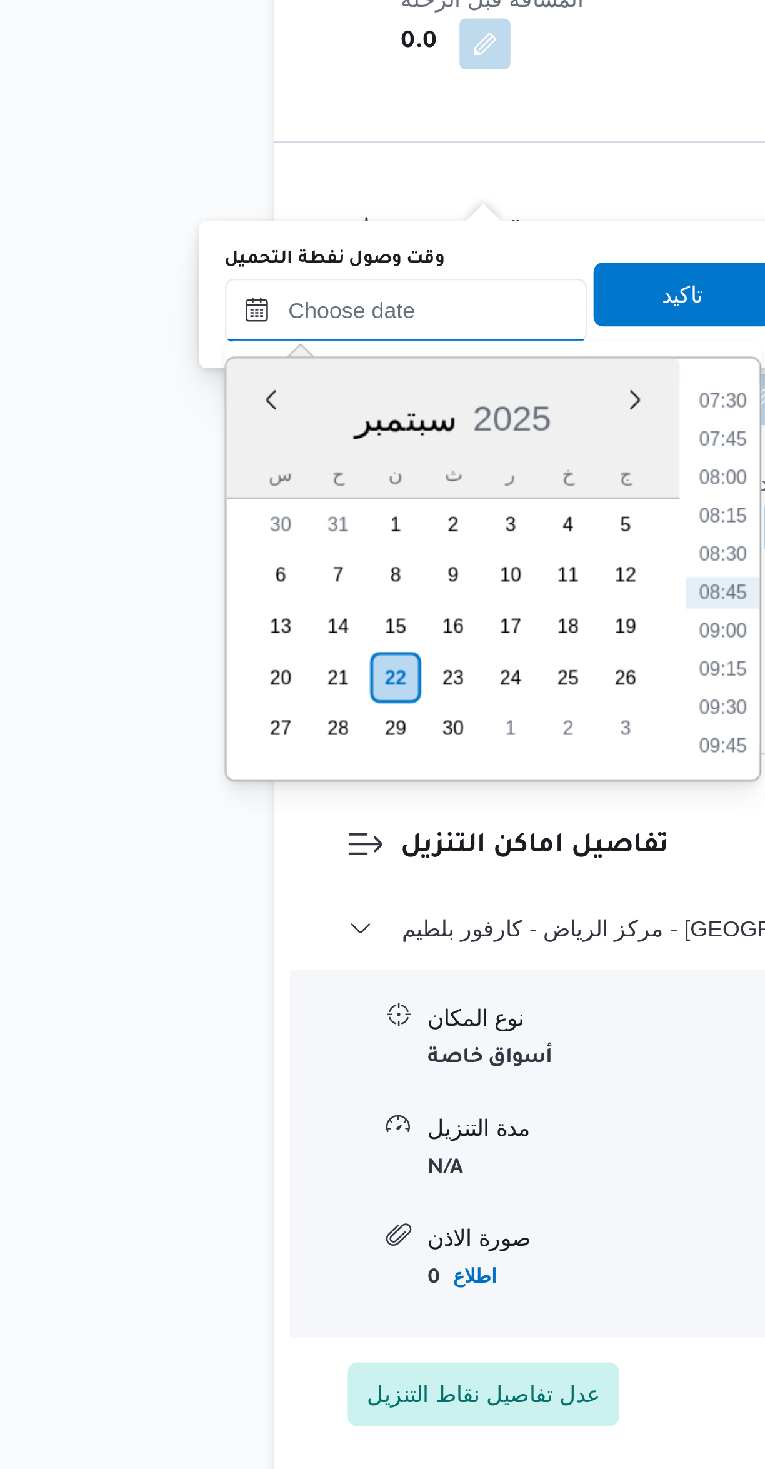
scroll to position [112, 0]
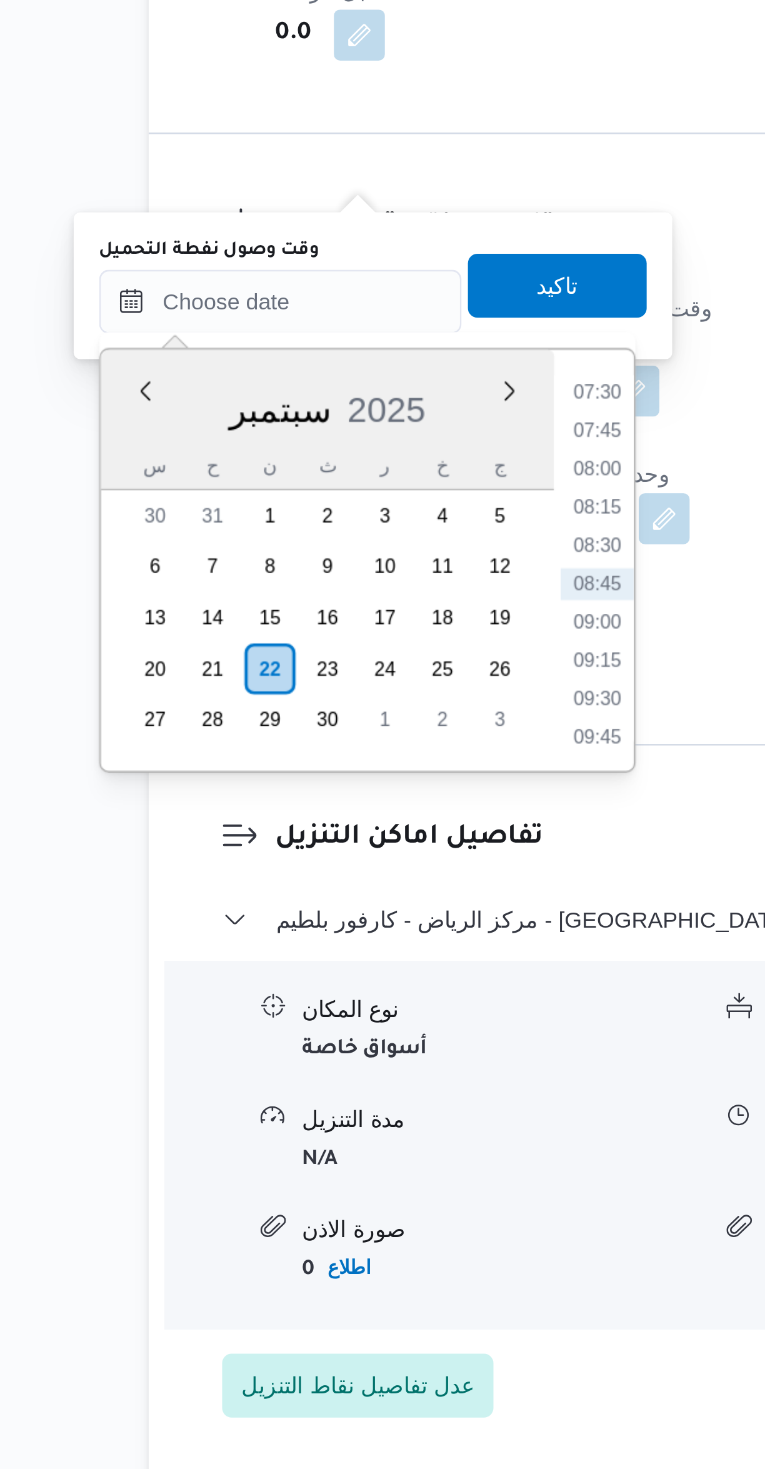
click at [331, 987] on li "07:30" at bounding box center [338, 987] width 29 height 13
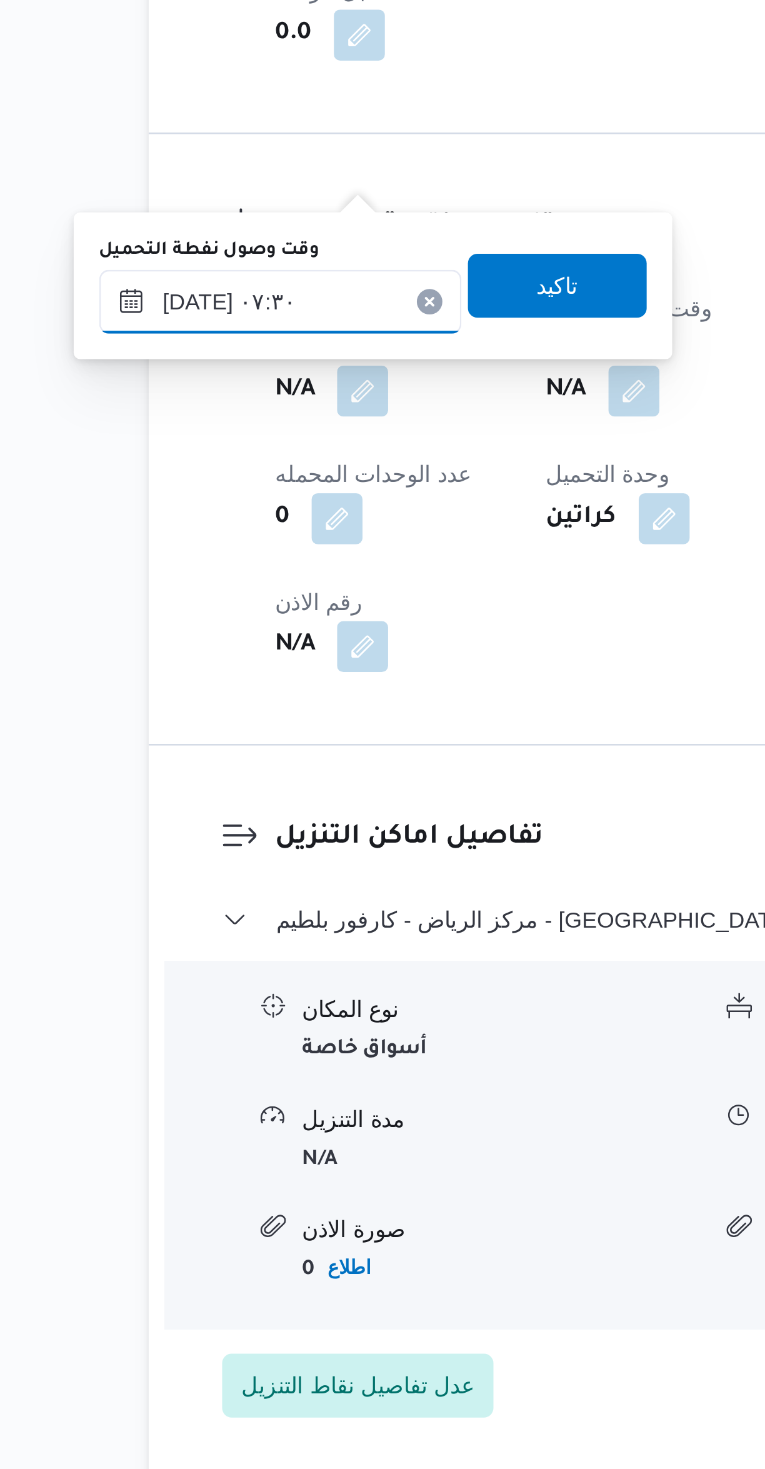
click at [191, 951] on input "٢٢/٠٩/٢٠٢٥ ٠٧:٣٠" at bounding box center [214, 951] width 142 height 25
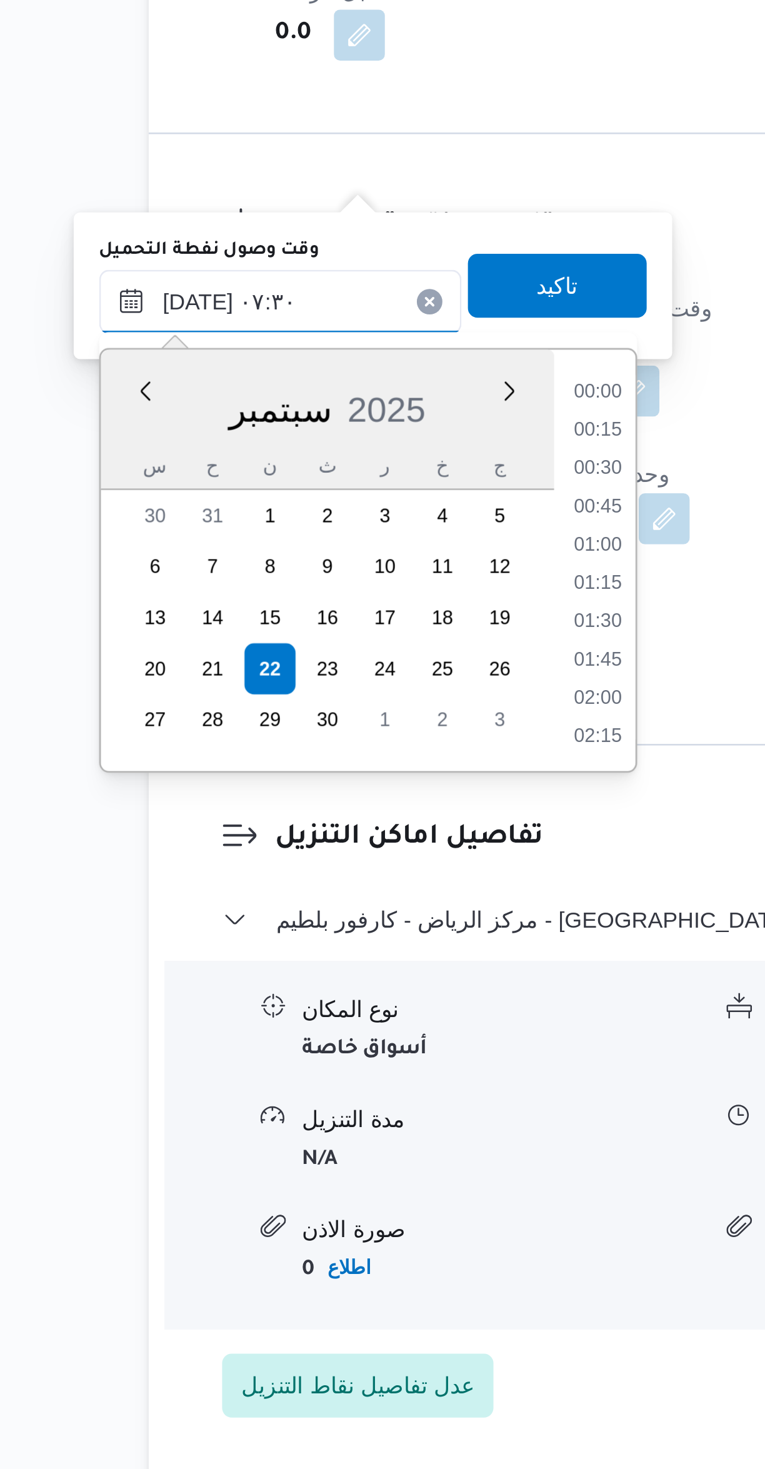
scroll to position [375, 0]
click at [343, 984] on li "06:15" at bounding box center [338, 987] width 29 height 13
type input "٢٢/٠٩/٢٠٢٥ ٠٦:١٥"
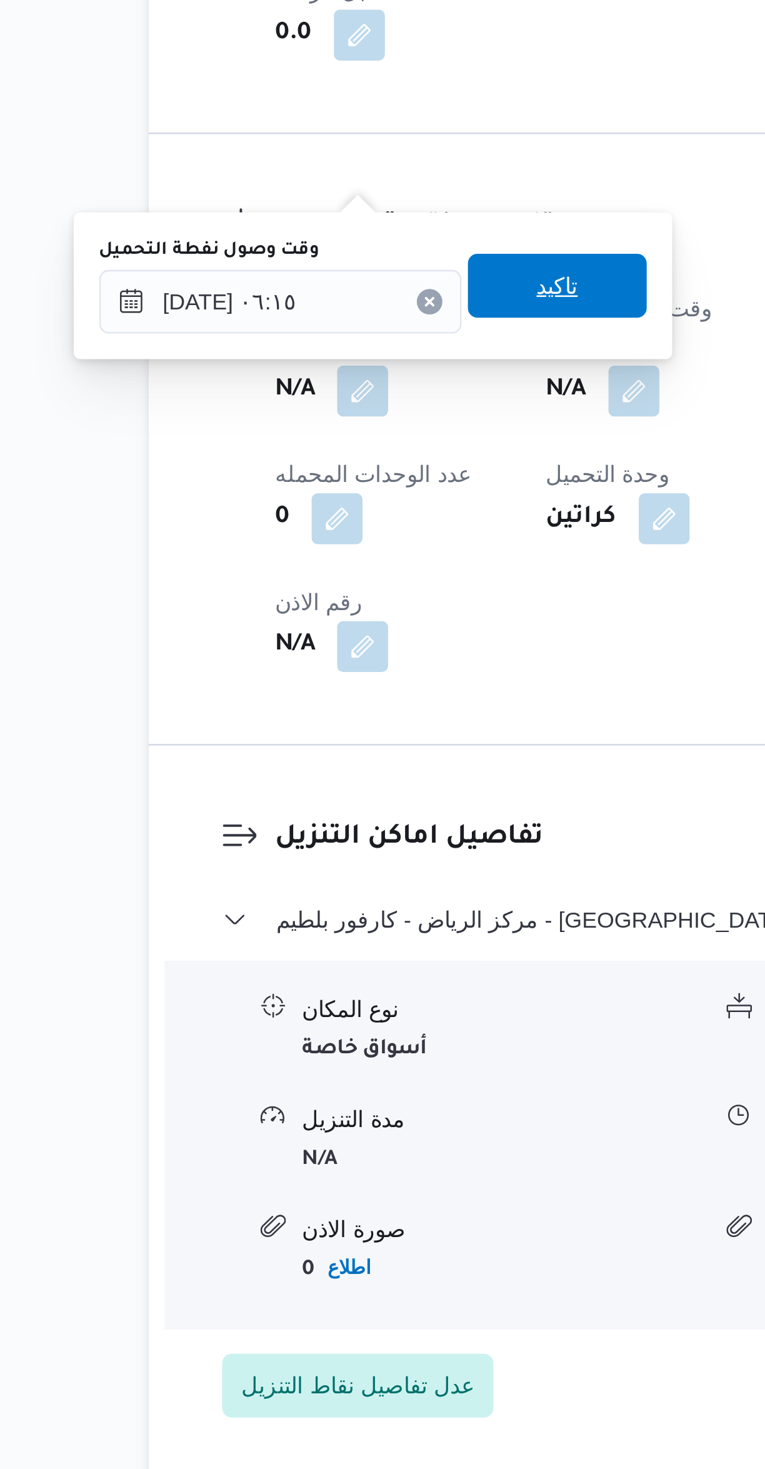
click at [333, 945] on span "تاكيد" at bounding box center [323, 945] width 70 height 25
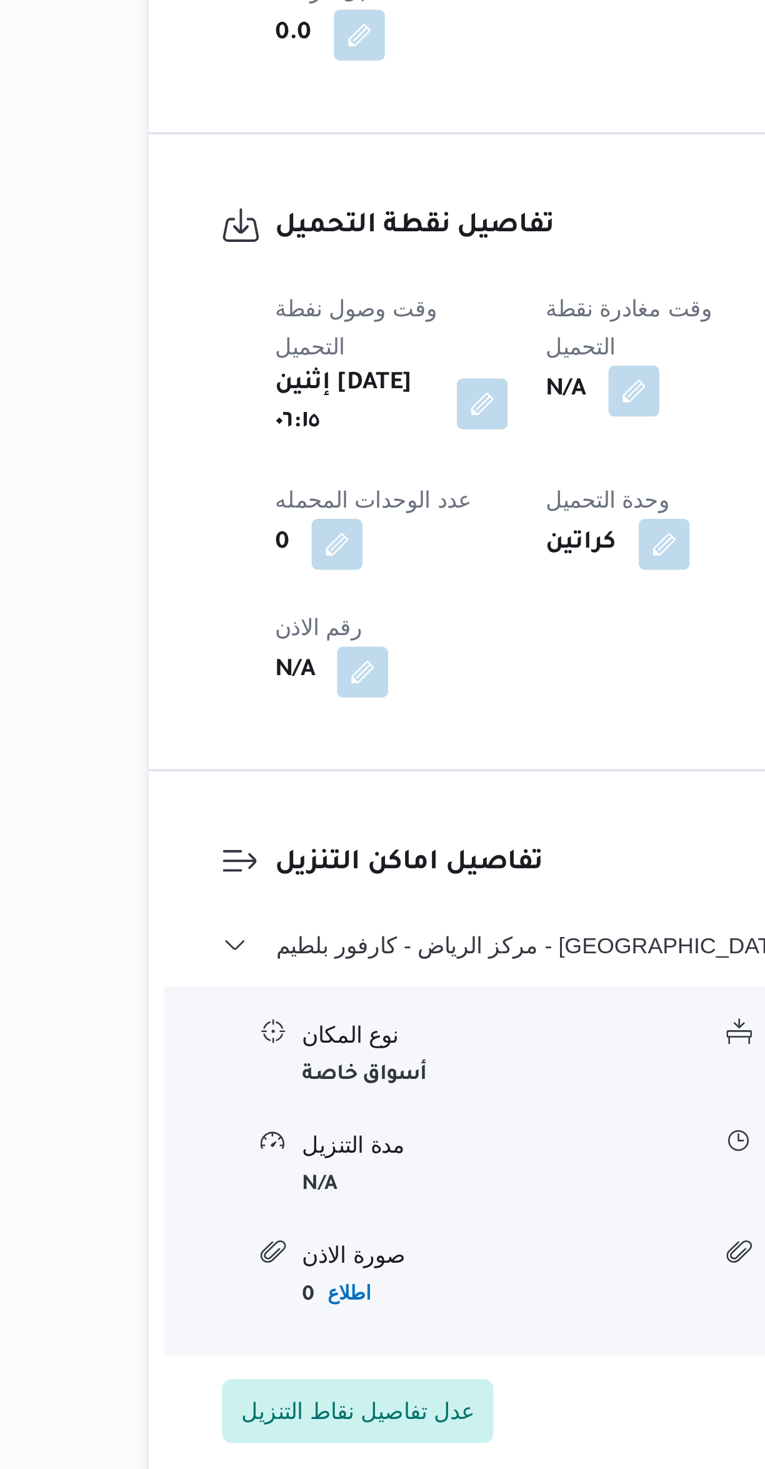
click at [356, 977] on button "button" at bounding box center [353, 987] width 20 height 20
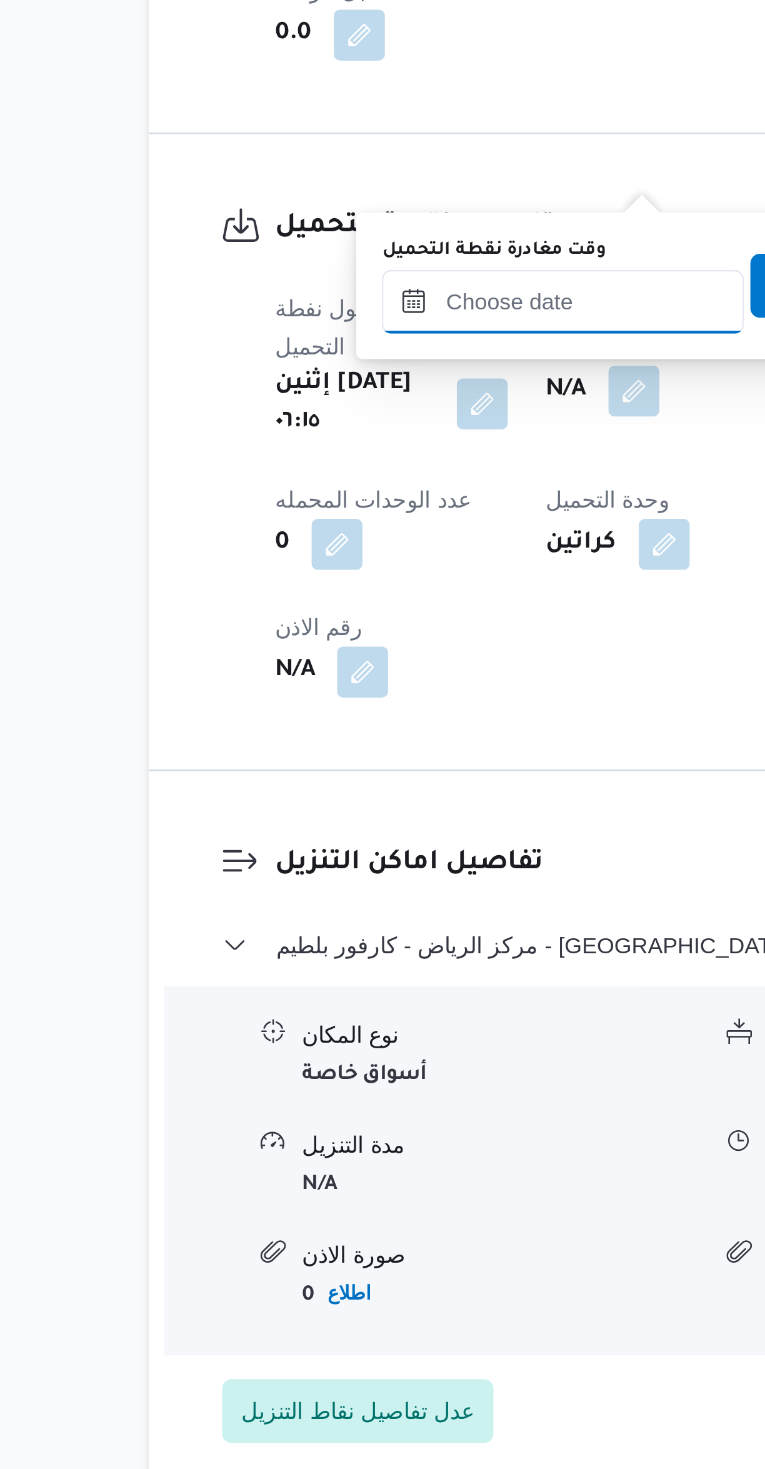
click at [325, 949] on input "وقت مغادرة نقطة التحميل" at bounding box center [325, 951] width 142 height 25
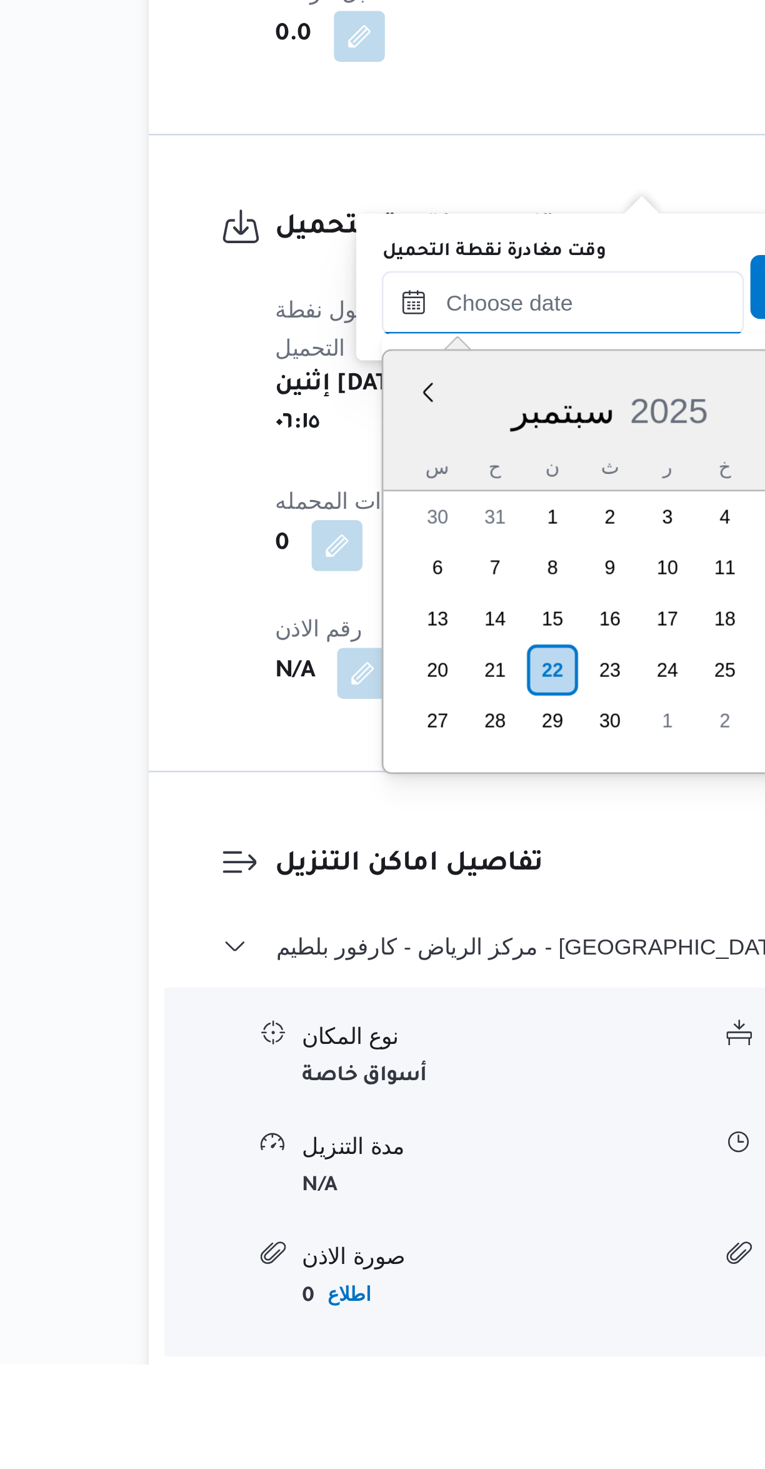
scroll to position [450, 0]
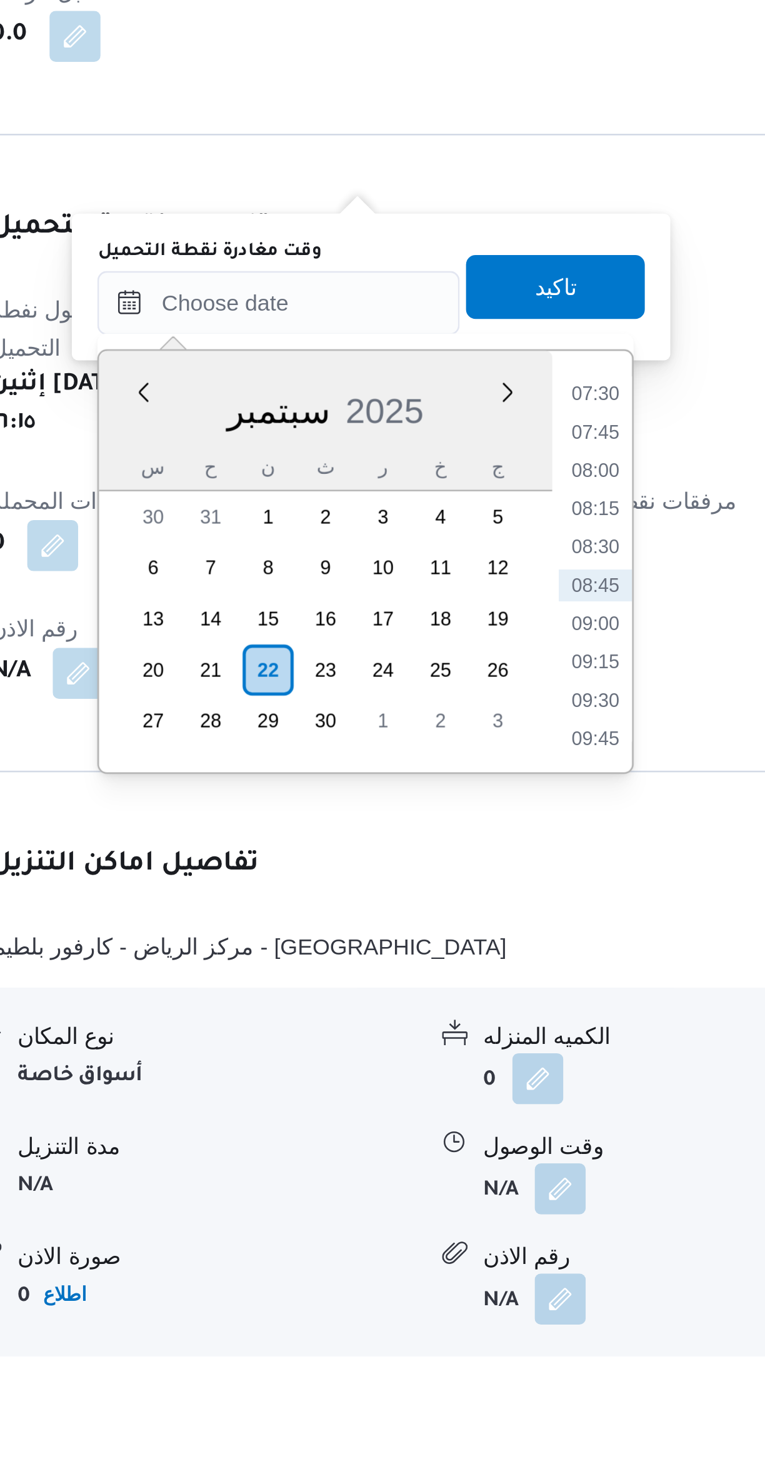
click at [446, 1089] on li "07:30" at bounding box center [449, 1089] width 29 height 13
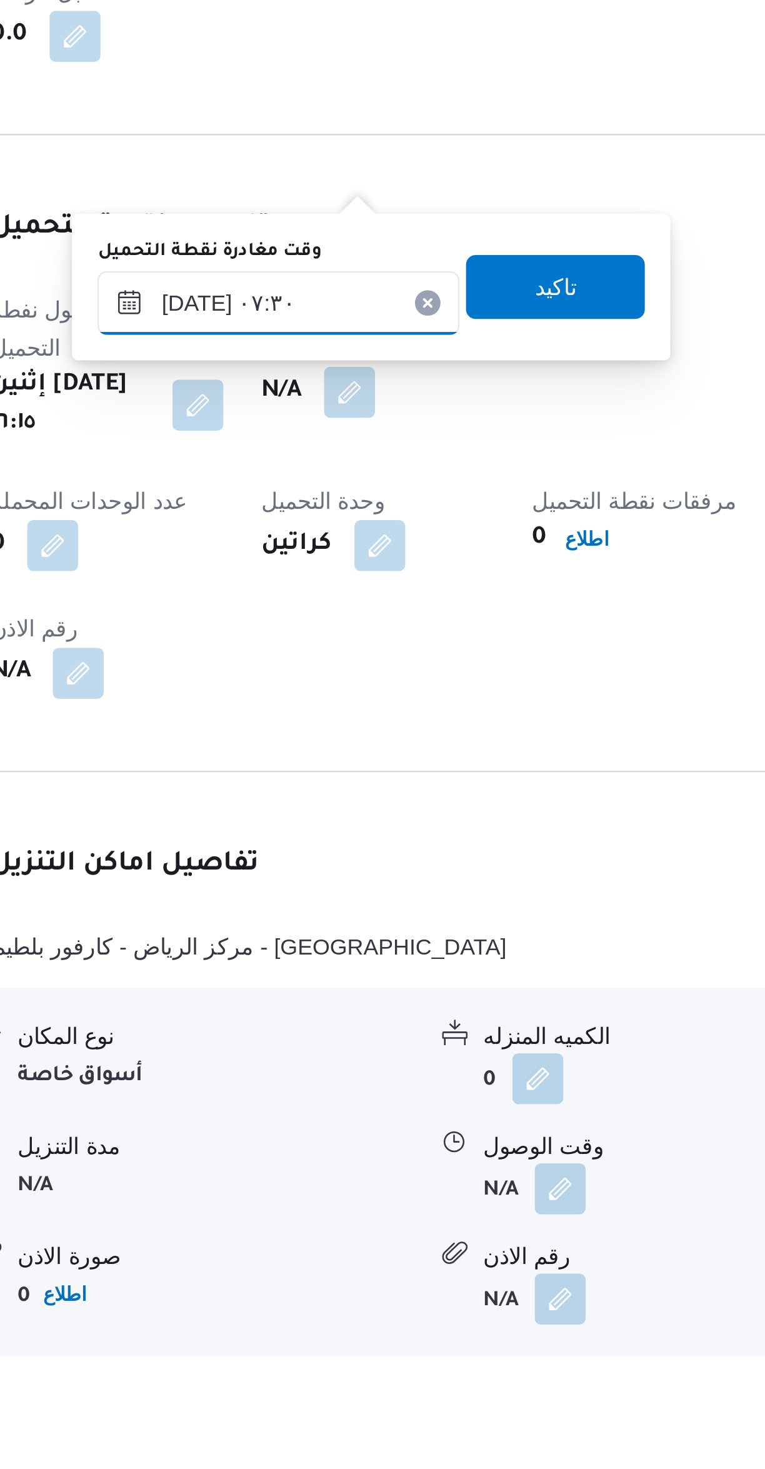
click at [300, 1055] on input "٢٢/٠٩/٢٠٢٥ ٠٧:٣٠" at bounding box center [325, 1053] width 142 height 25
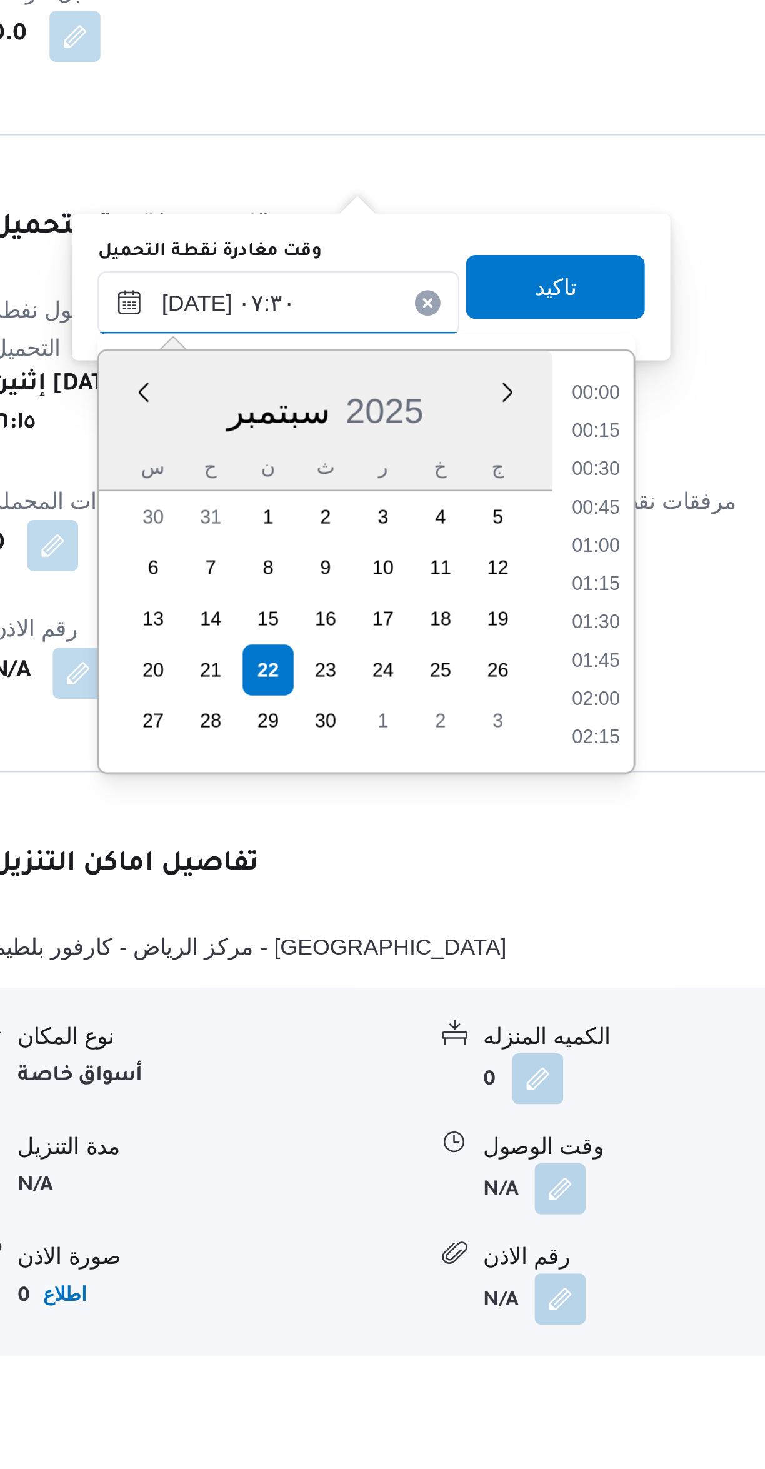
scroll to position [375, 0]
click at [453, 1132] on li "07:00" at bounding box center [449, 1134] width 29 height 13
type input "٢٢/٠٩/٢٠٢٥ ٠٧:٠٠"
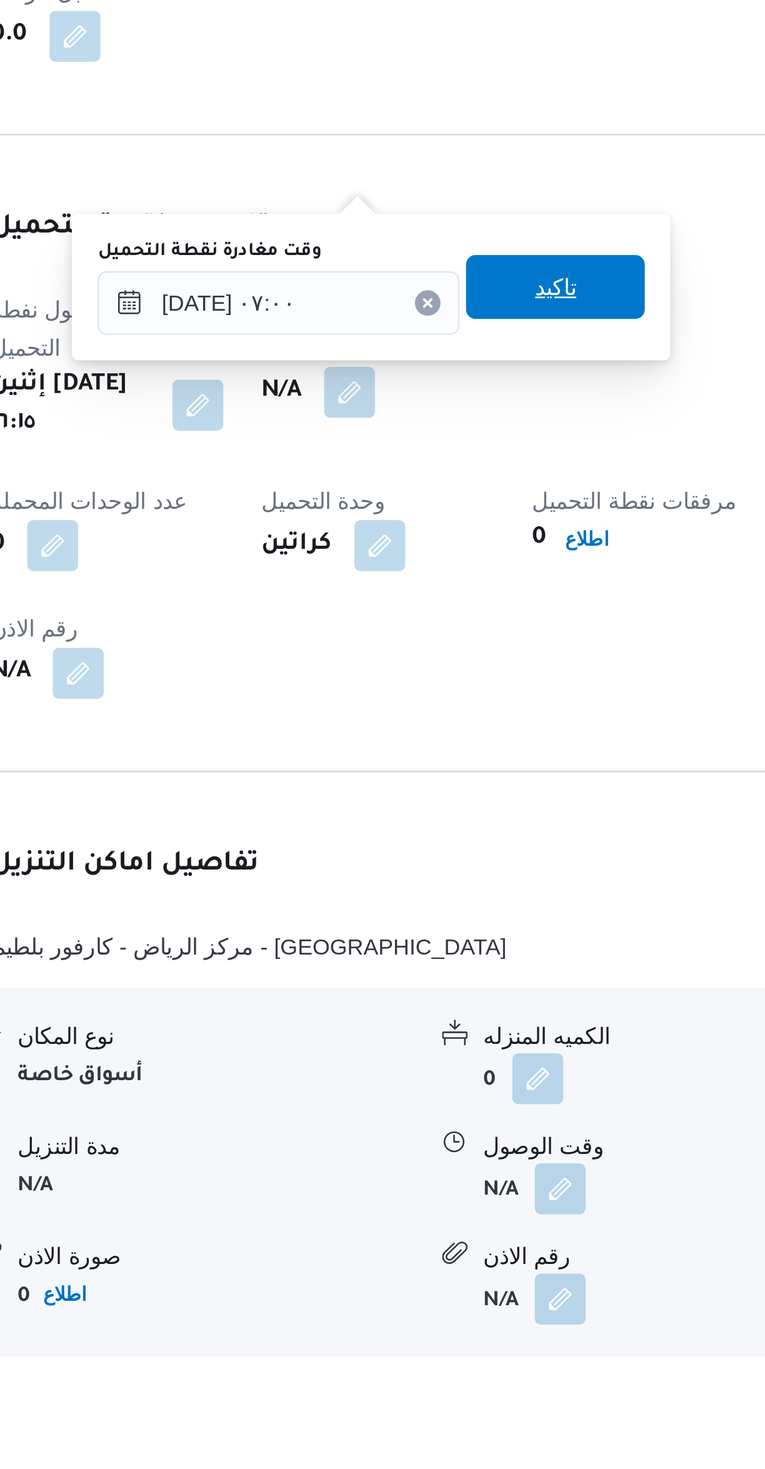
click at [443, 1040] on span "تاكيد" at bounding box center [433, 1047] width 70 height 25
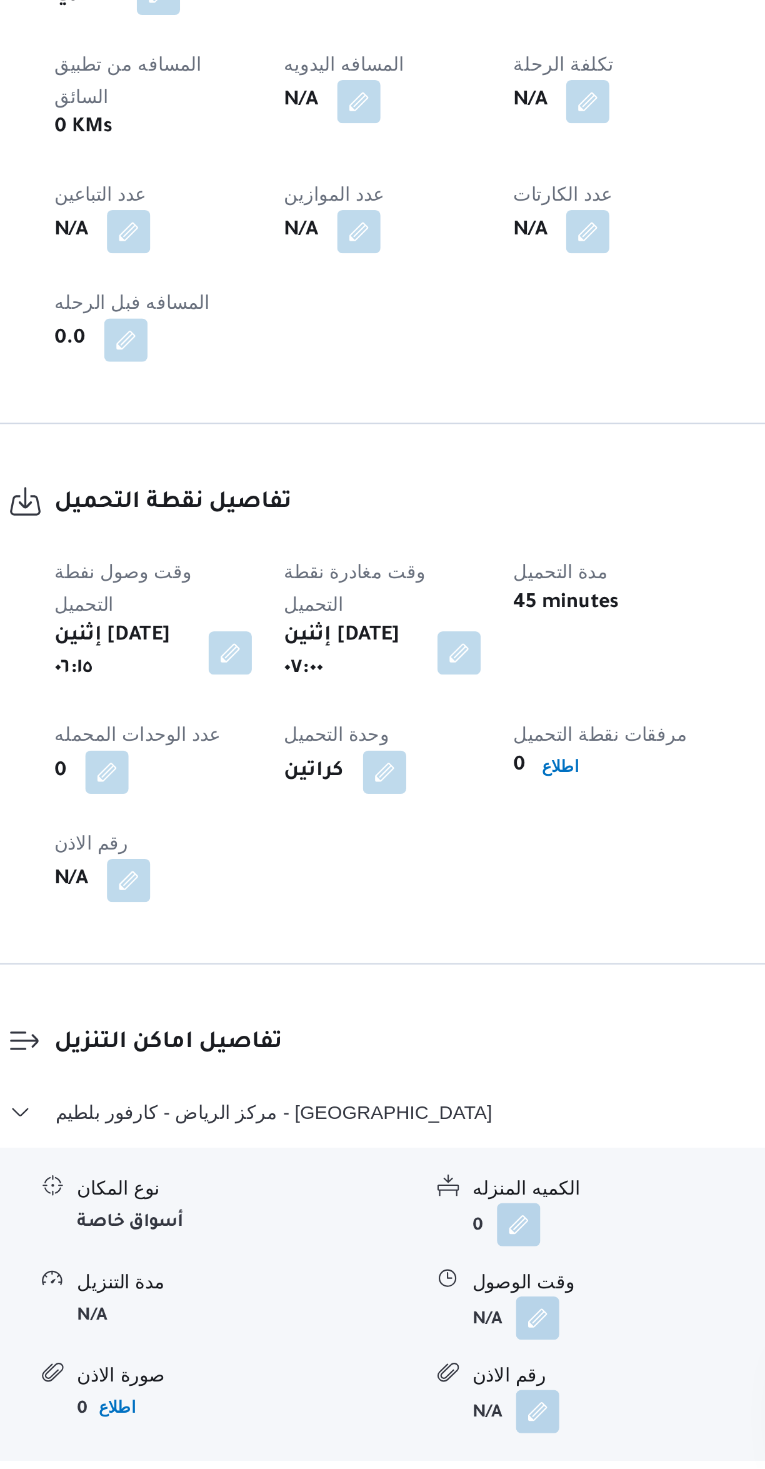
scroll to position [11, 0]
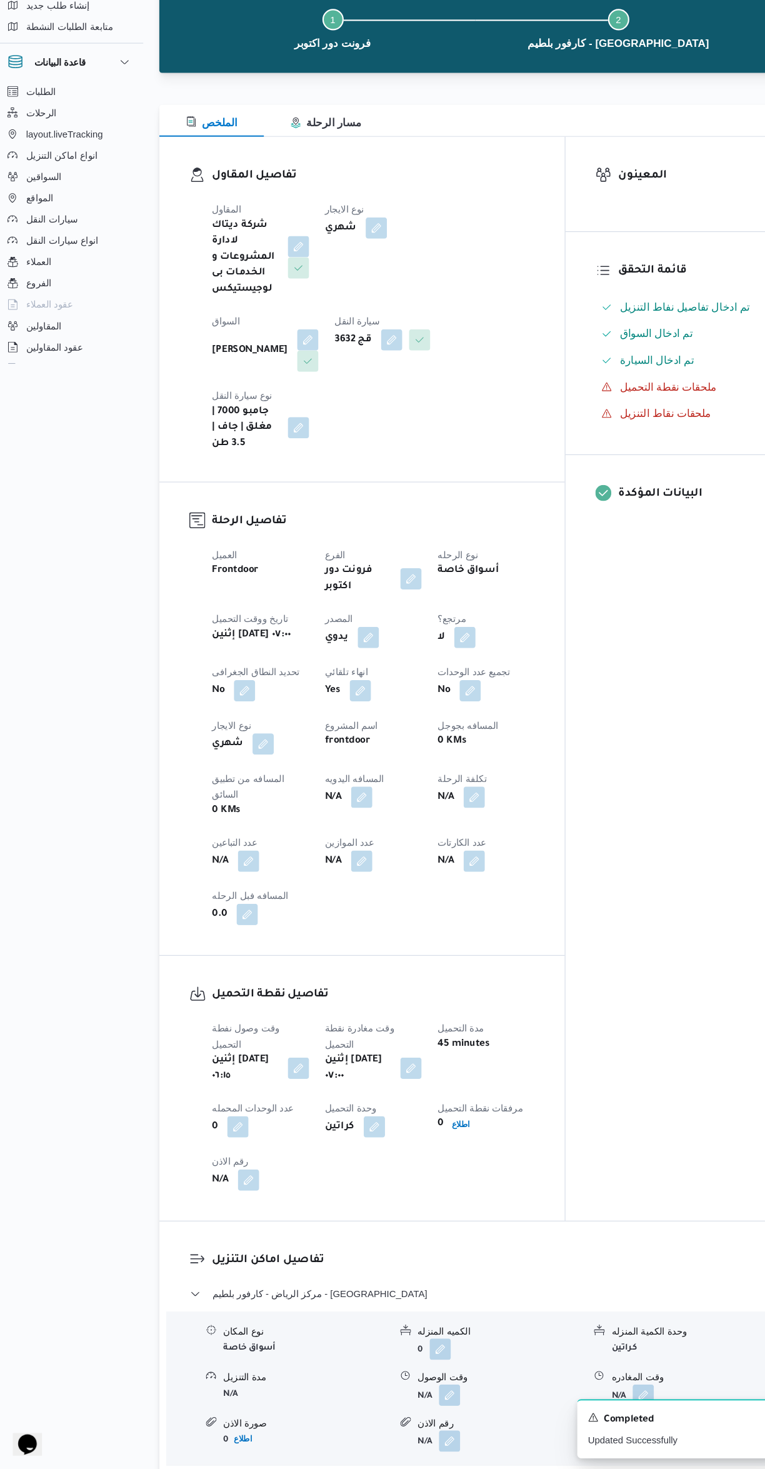
select select "ar"
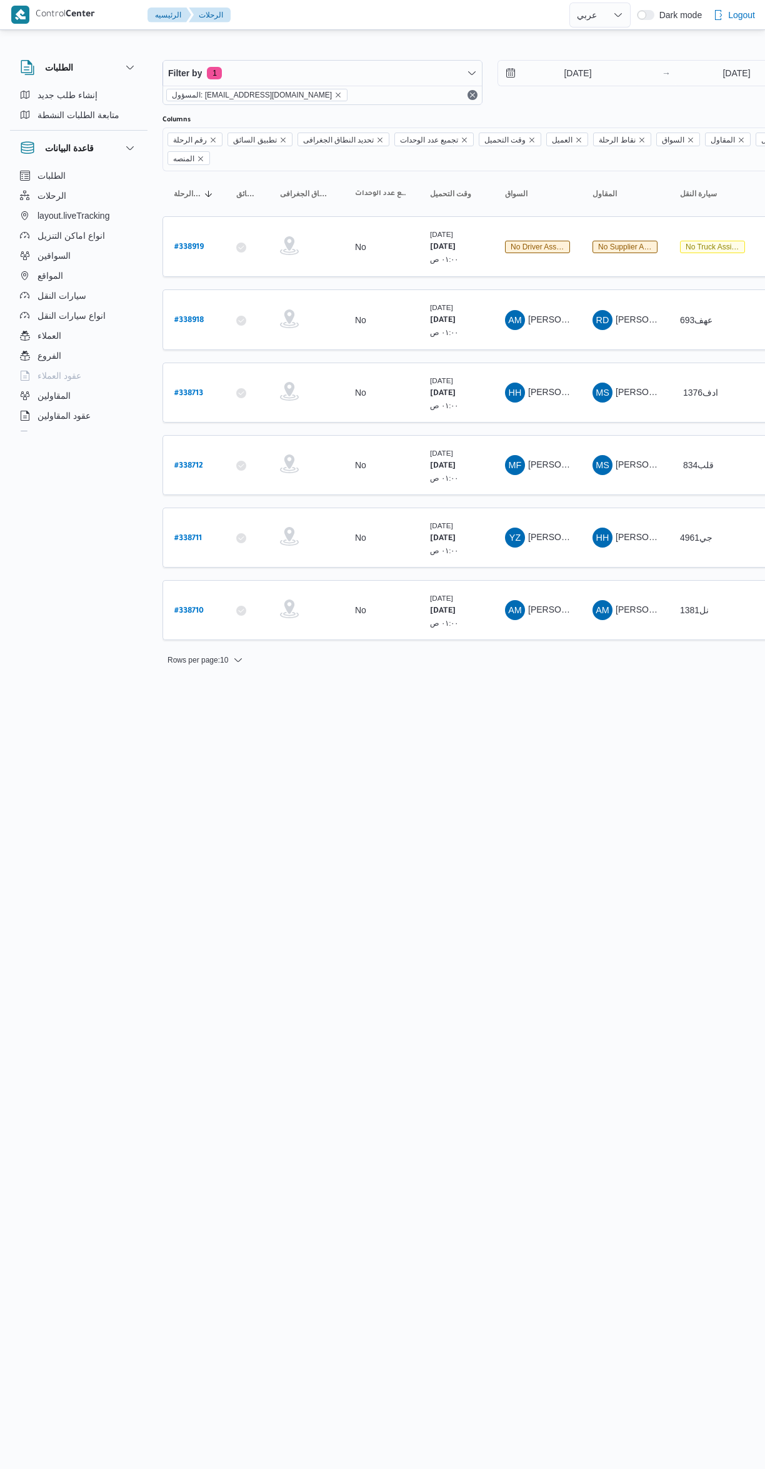
select select "ar"
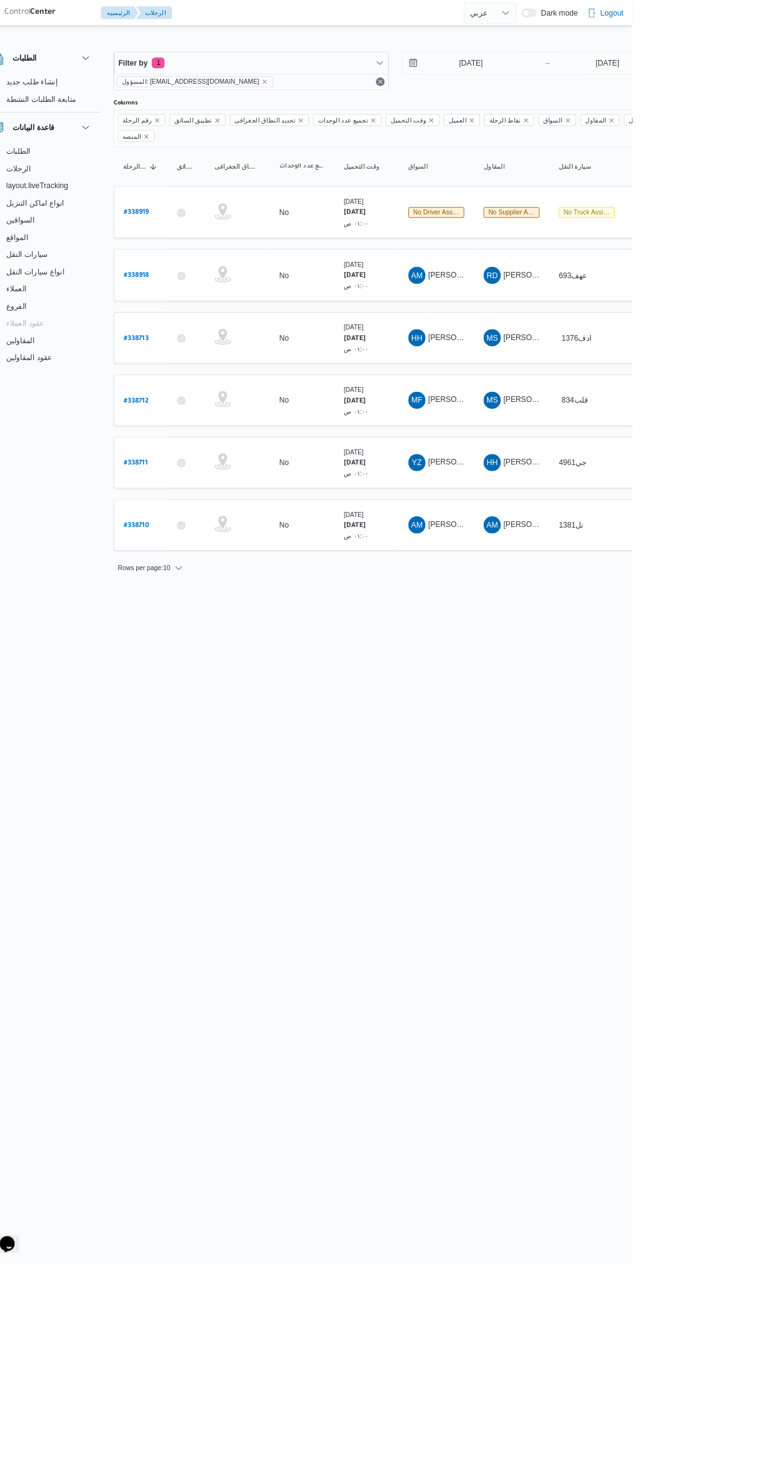
click at [176, 607] on b "# 338710" at bounding box center [188, 611] width 29 height 9
select select "ar"
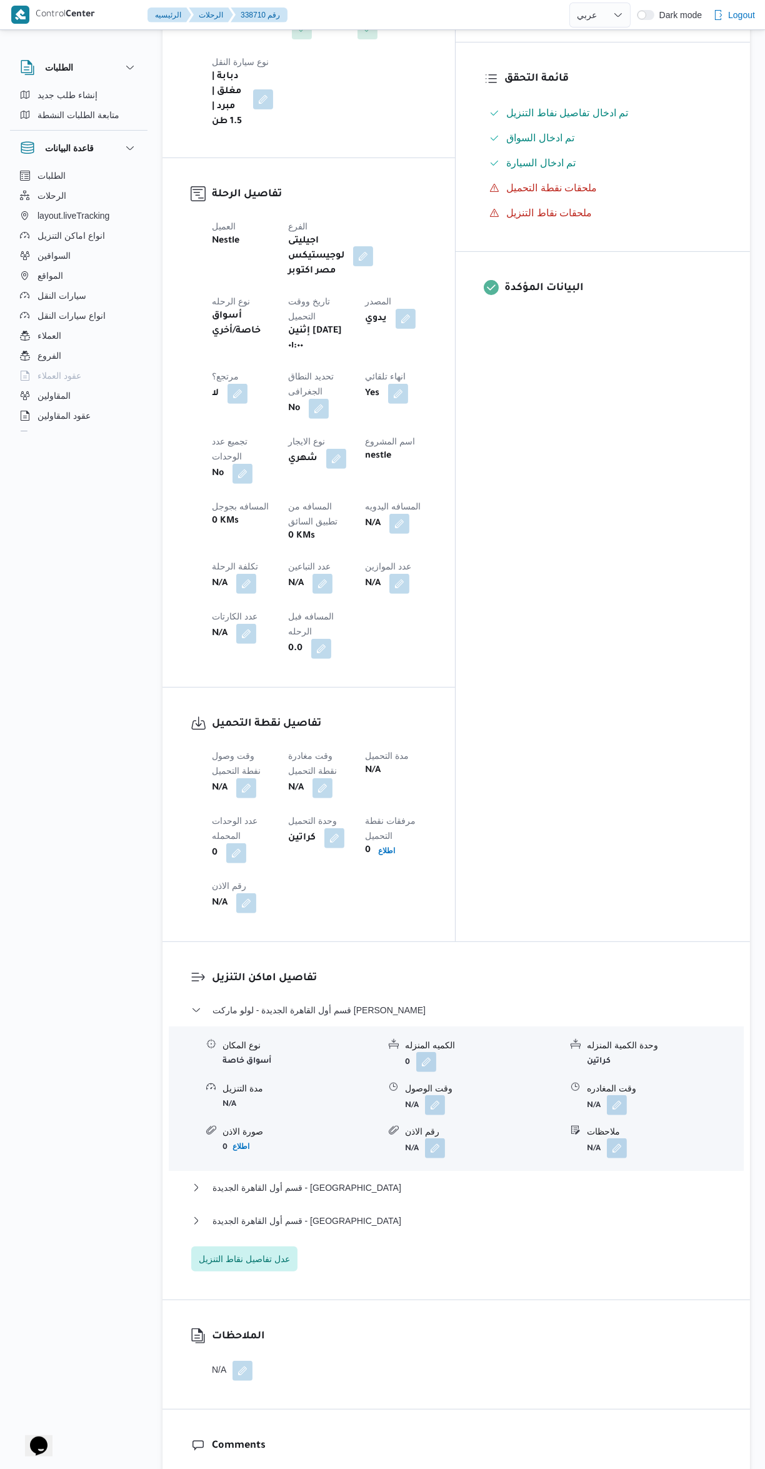
scroll to position [453, 0]
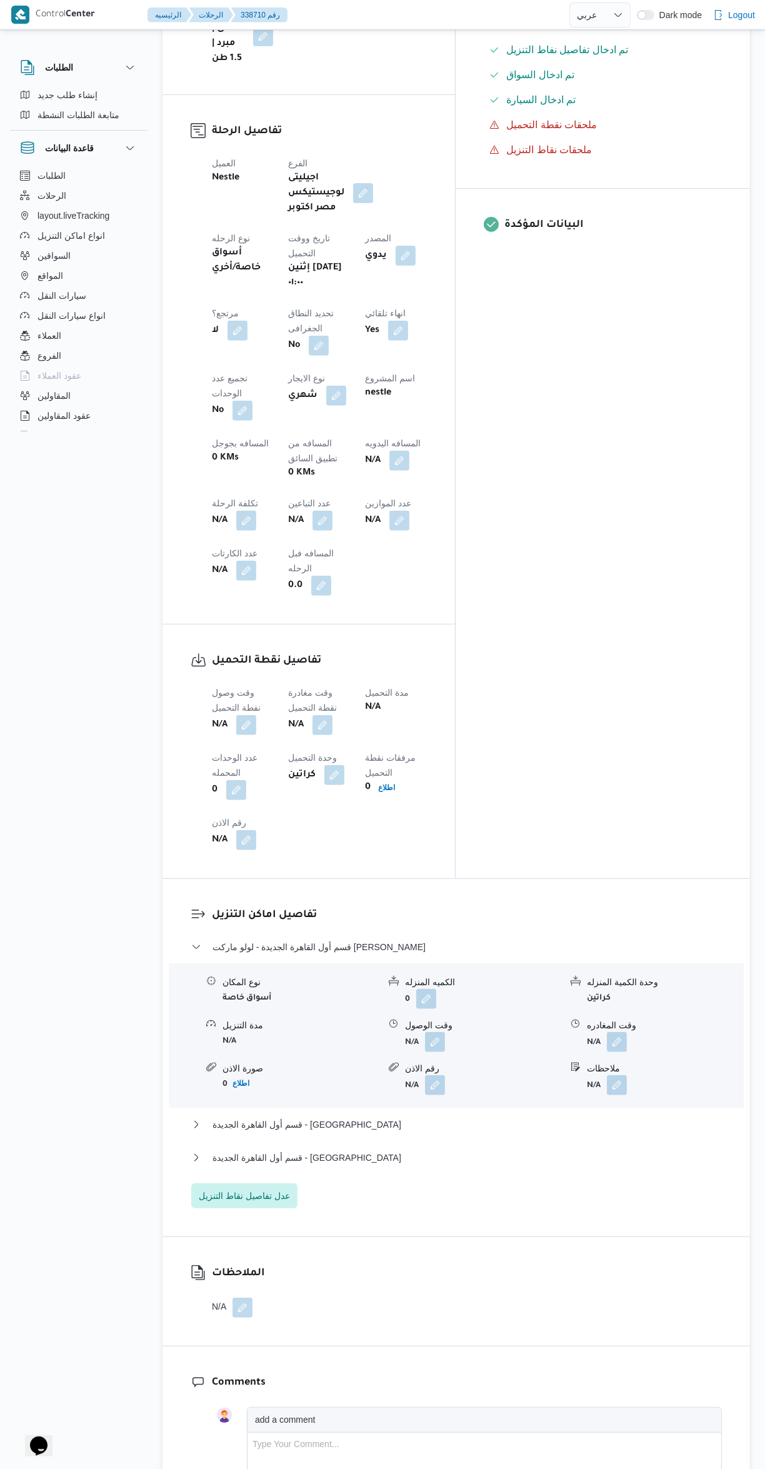
click at [247, 715] on button "button" at bounding box center [246, 725] width 20 height 20
click at [210, 594] on input "وقت وصول نفطة التحميل" at bounding box center [214, 595] width 142 height 25
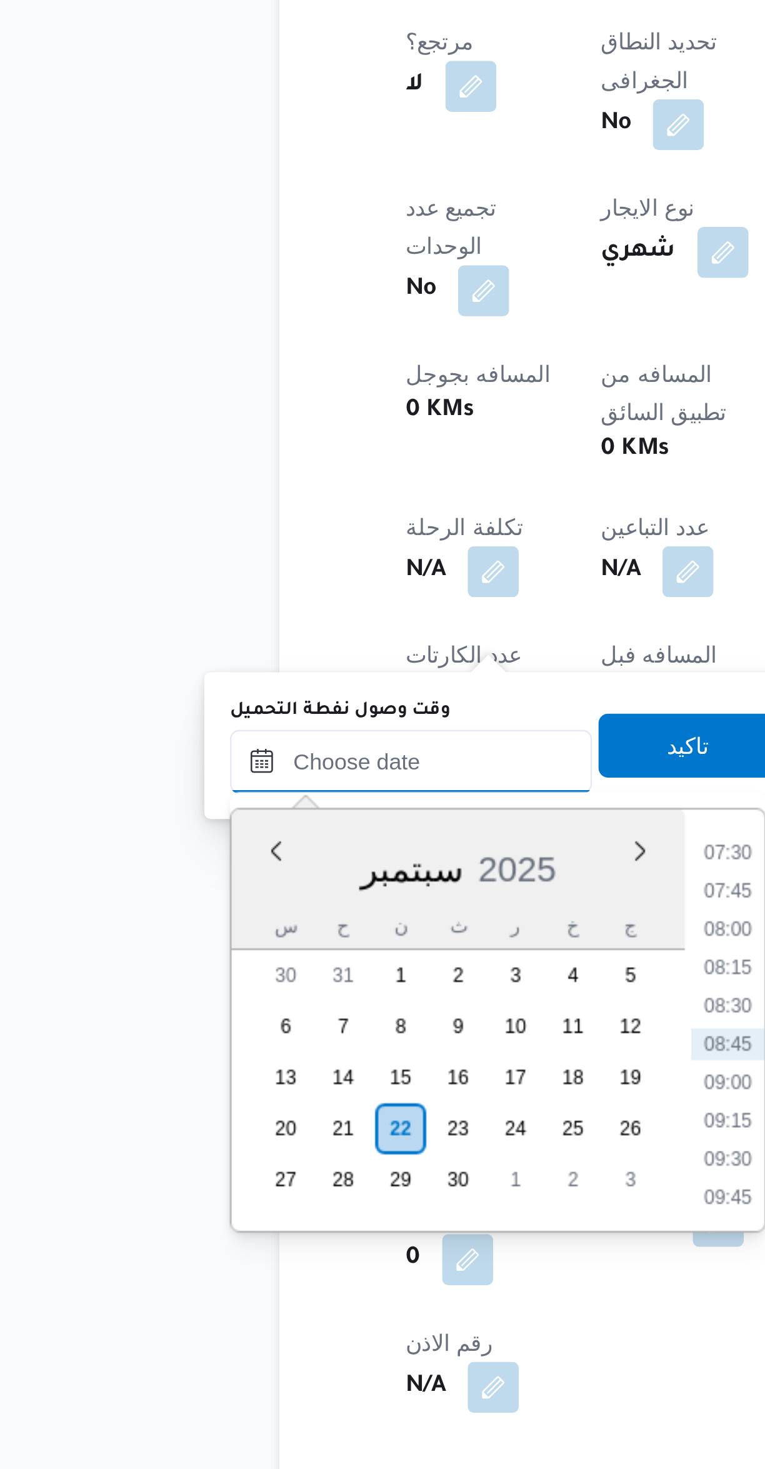
scroll to position [0, 0]
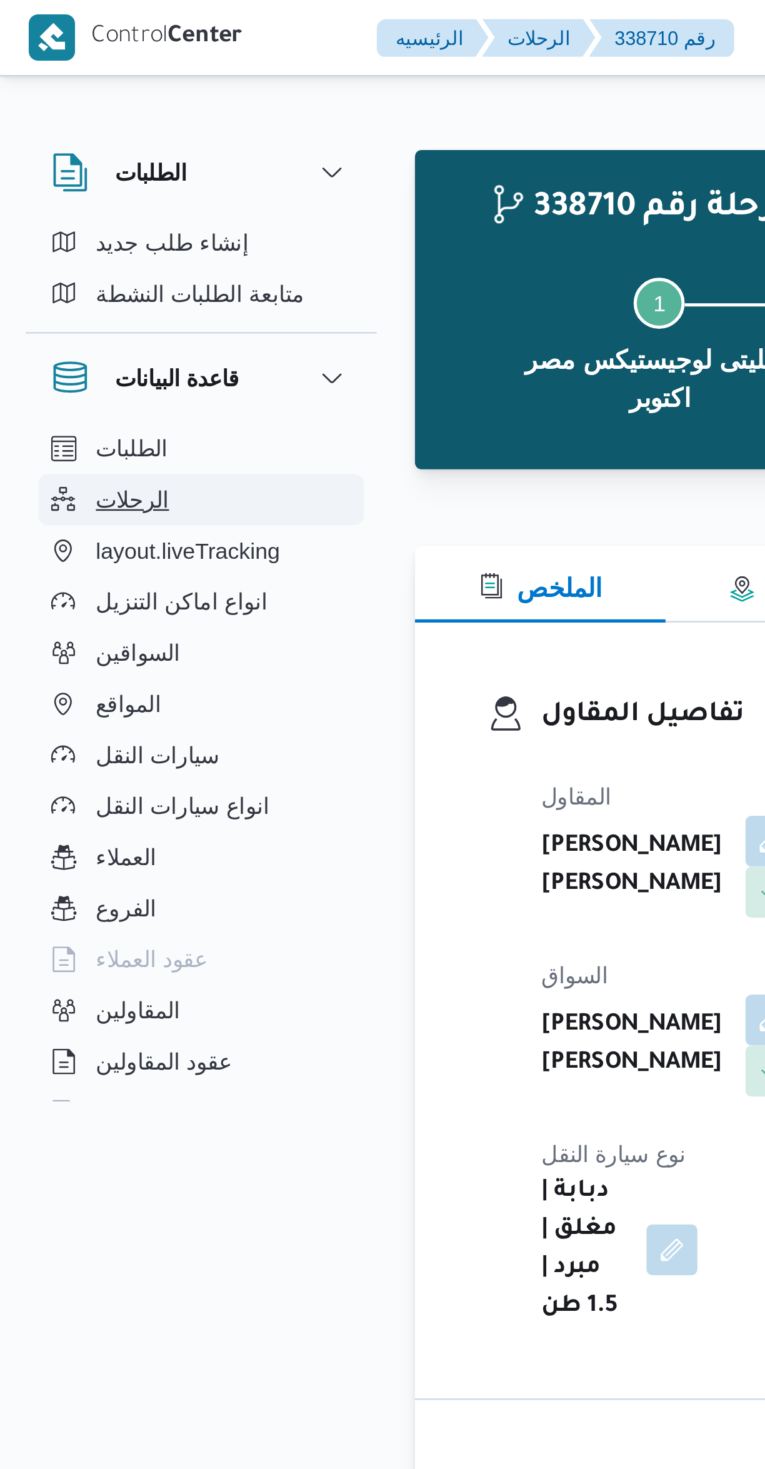
click at [122, 195] on button "الرحلات" at bounding box center [79, 196] width 128 height 20
select select "ar"
